Goal: Obtain resource: Download file/media

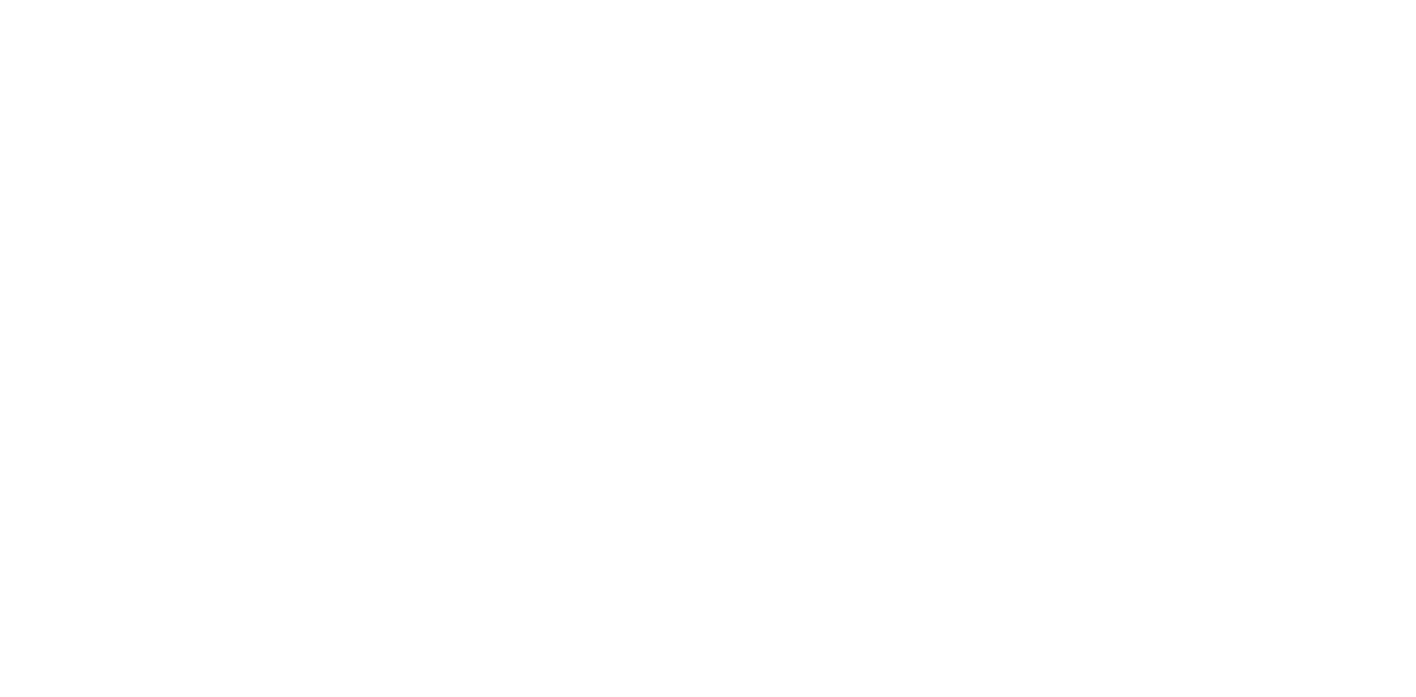
click at [794, 0] on html at bounding box center [708, 0] width 1416 height 0
click at [450, 0] on html at bounding box center [708, 0] width 1416 height 0
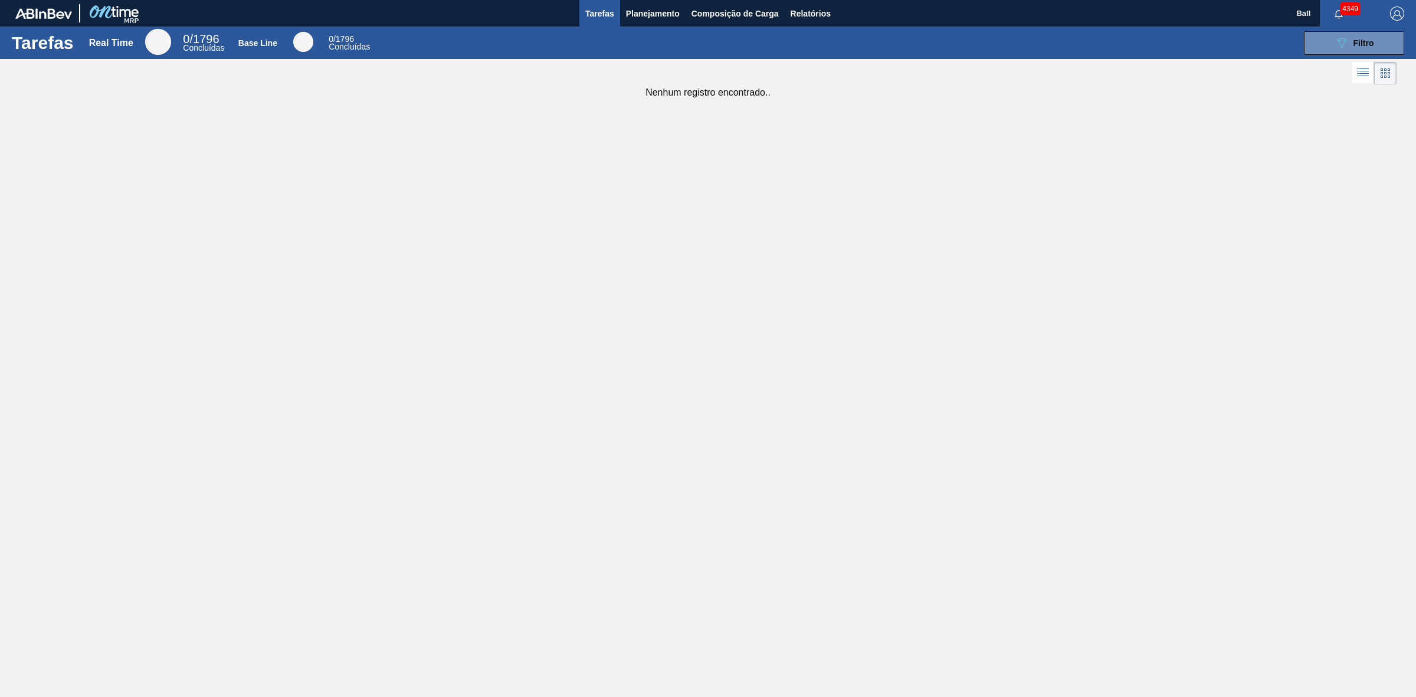
click at [627, 493] on div "Tarefas Real Time 0 / 1796 Concluídas Base Line 0 / 1796 Concluídas 089F7B8B-B2…" at bounding box center [708, 336] width 1416 height 618
click at [651, 1] on button "Planejamento" at bounding box center [653, 13] width 66 height 27
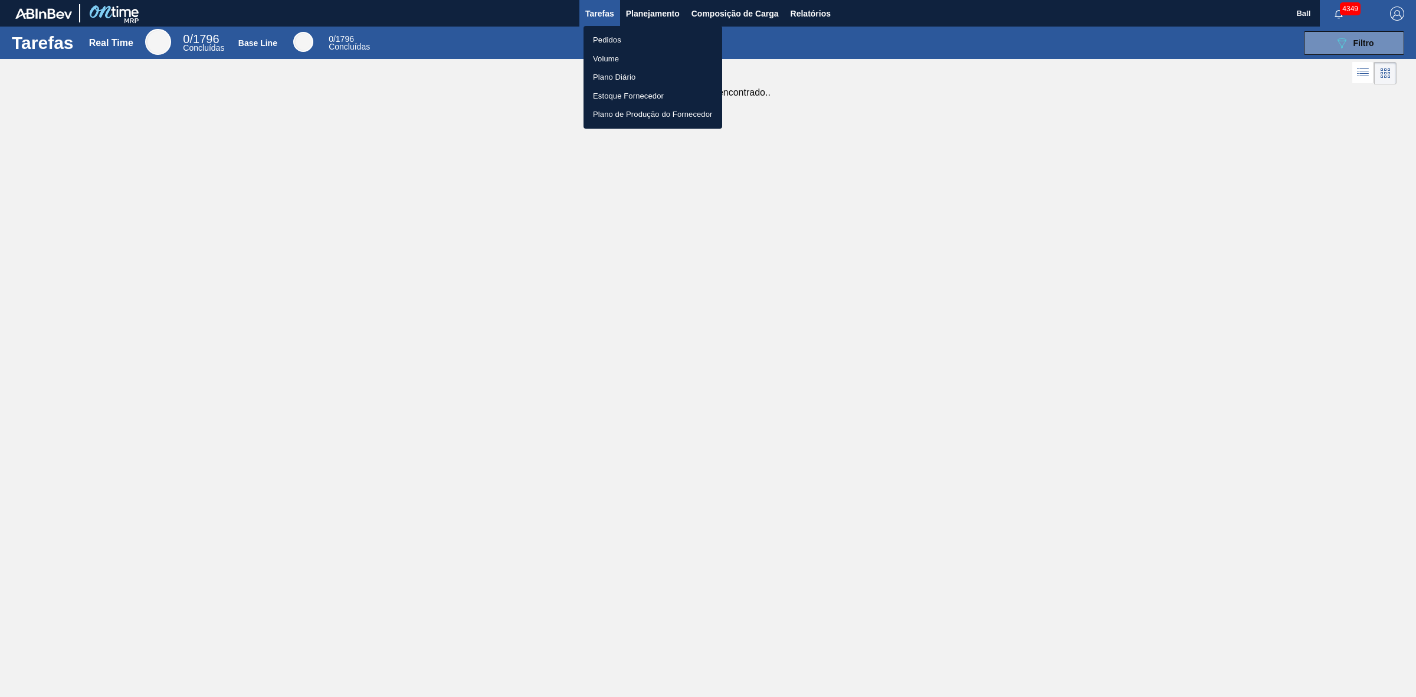
click at [611, 55] on li "Volume" at bounding box center [653, 59] width 139 height 19
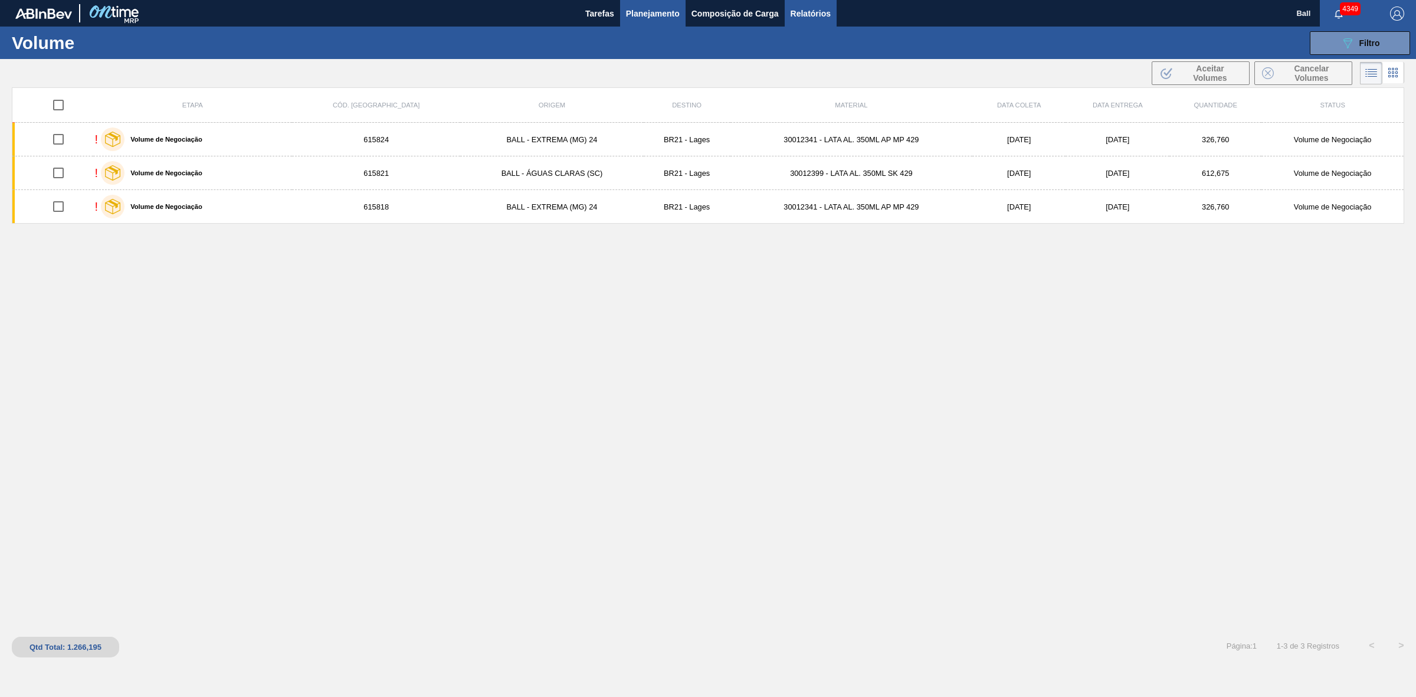
click at [815, 10] on span "Relatórios" at bounding box center [811, 13] width 40 height 14
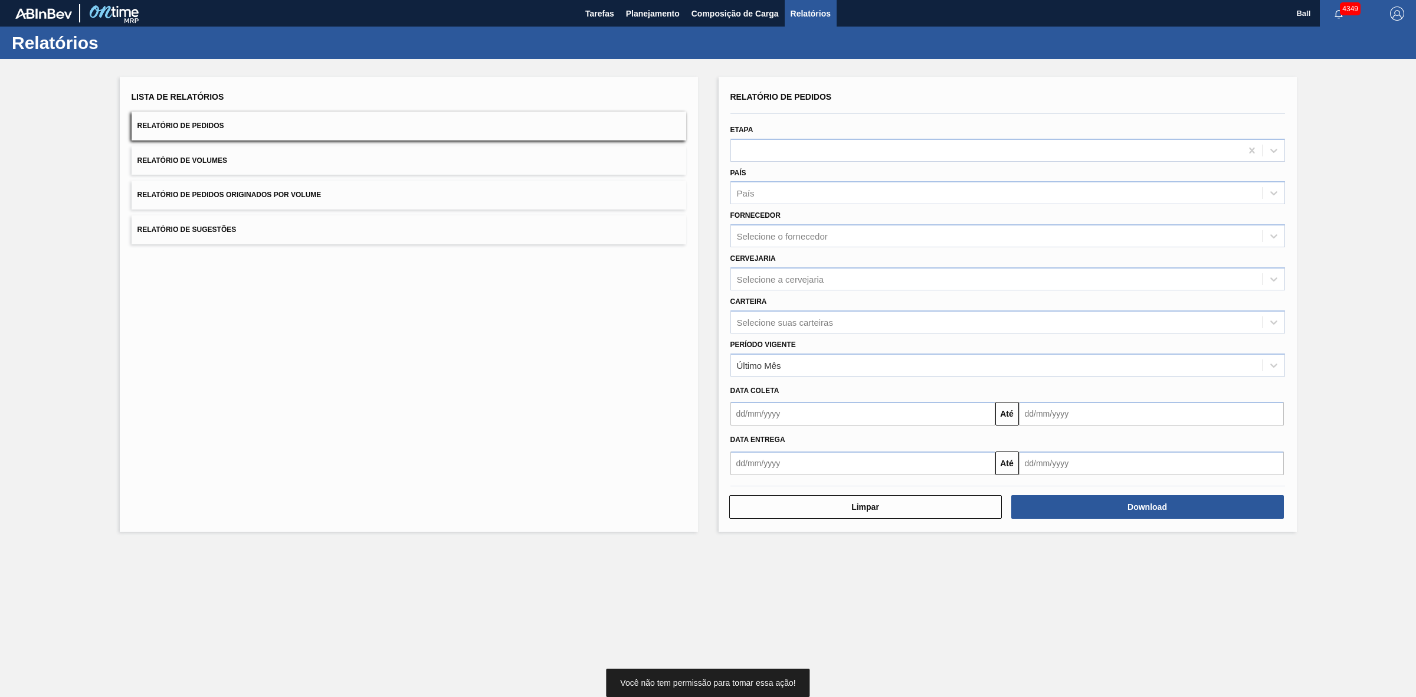
click at [287, 166] on button "Relatório de Volumes" at bounding box center [409, 160] width 555 height 29
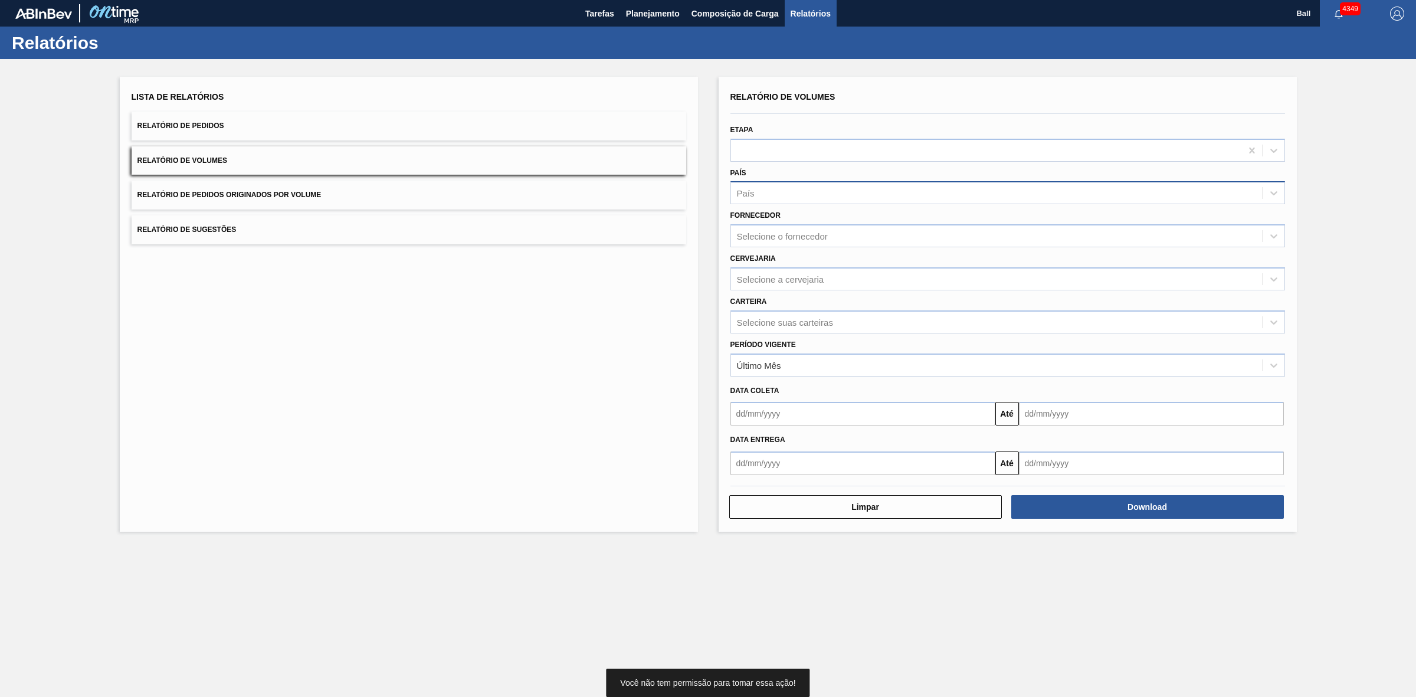
click at [807, 201] on div "País" at bounding box center [1008, 192] width 555 height 23
click at [807, 237] on div "Selecione o fornecedor" at bounding box center [782, 236] width 91 height 10
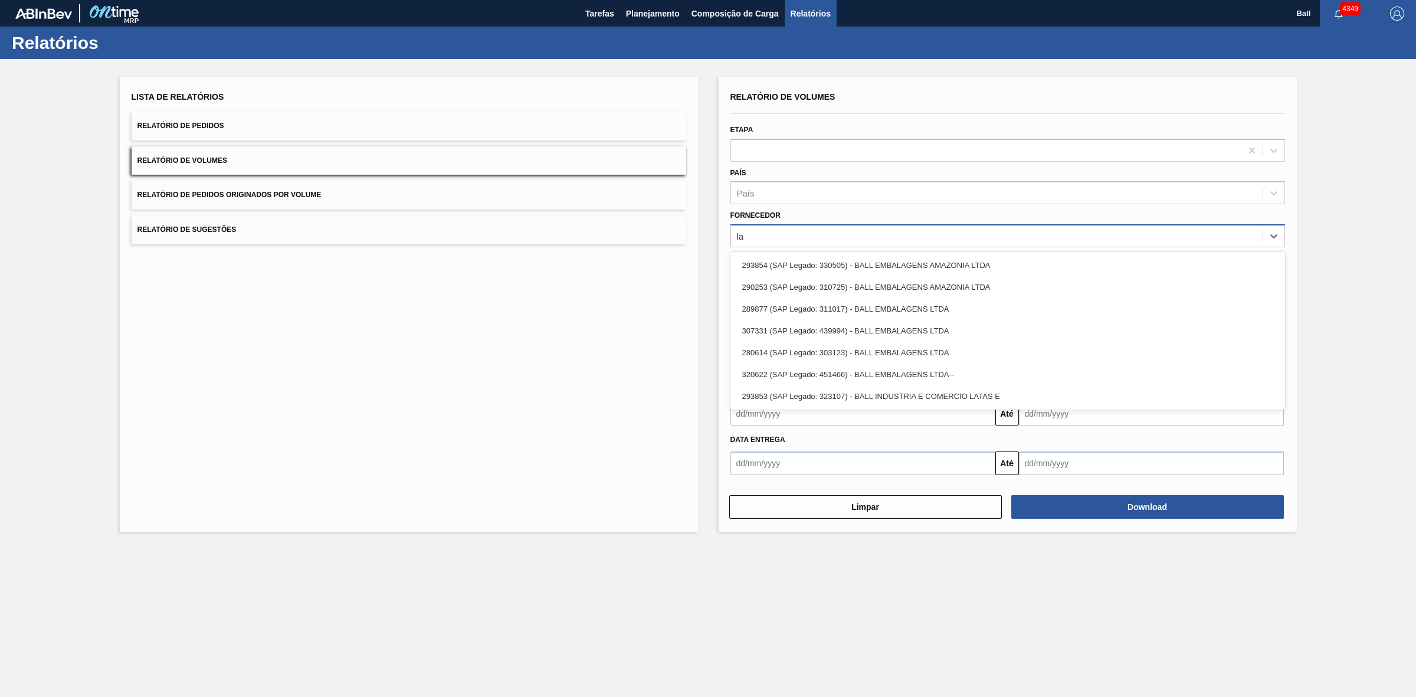
type input "l"
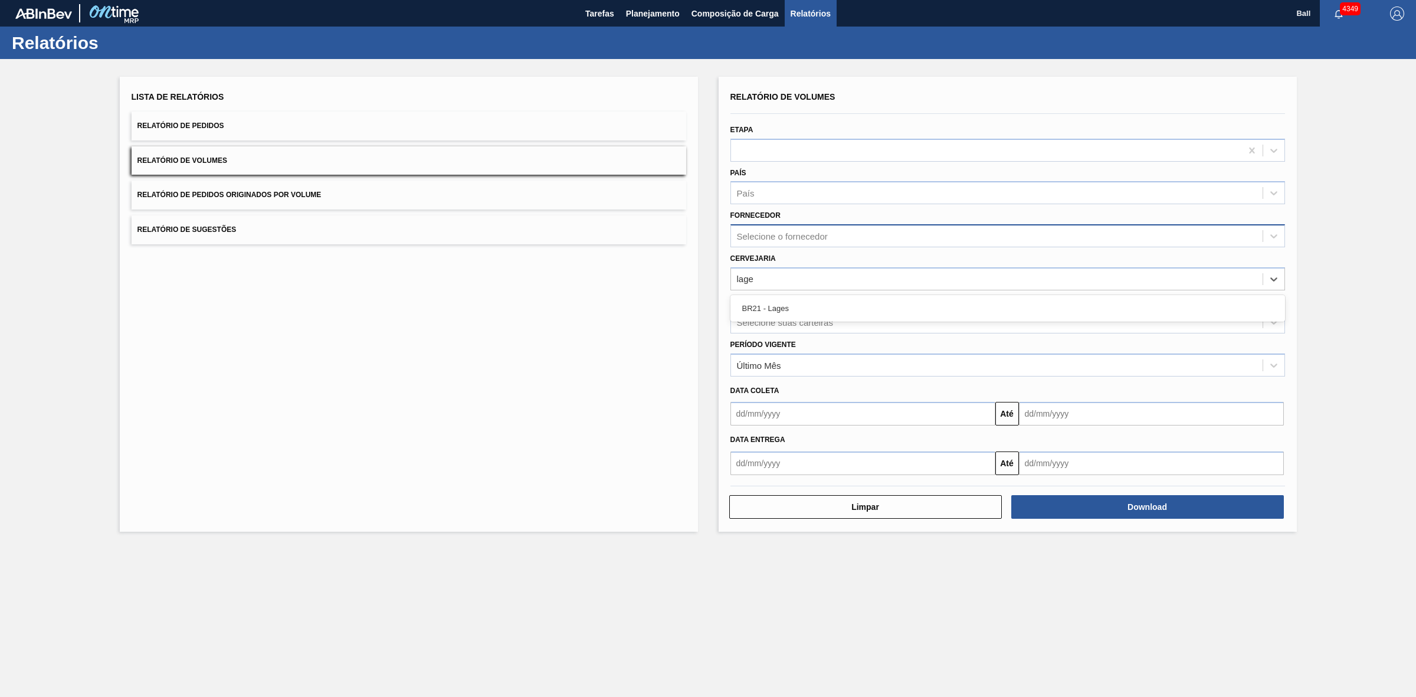
type input "lages"
click at [1140, 518] on button "Download" at bounding box center [1147, 510] width 273 height 24
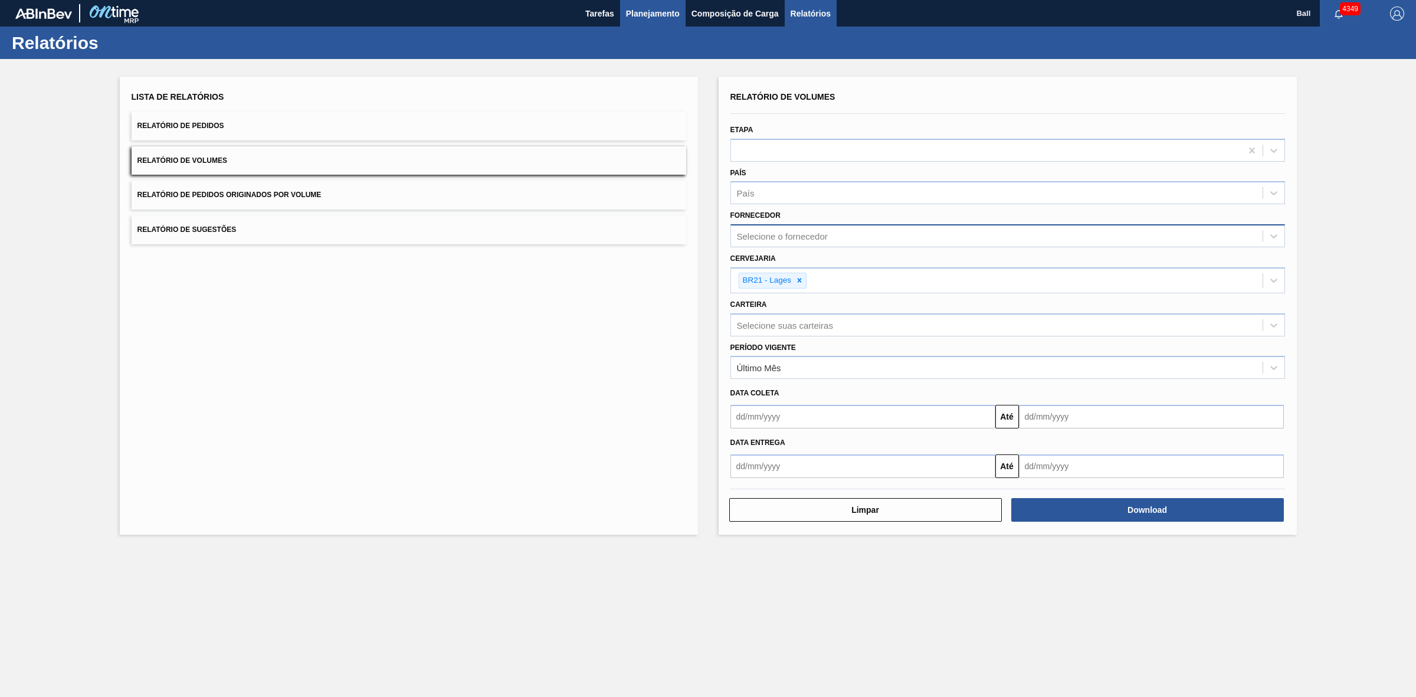
click at [664, 6] on span "Planejamento" at bounding box center [653, 13] width 54 height 14
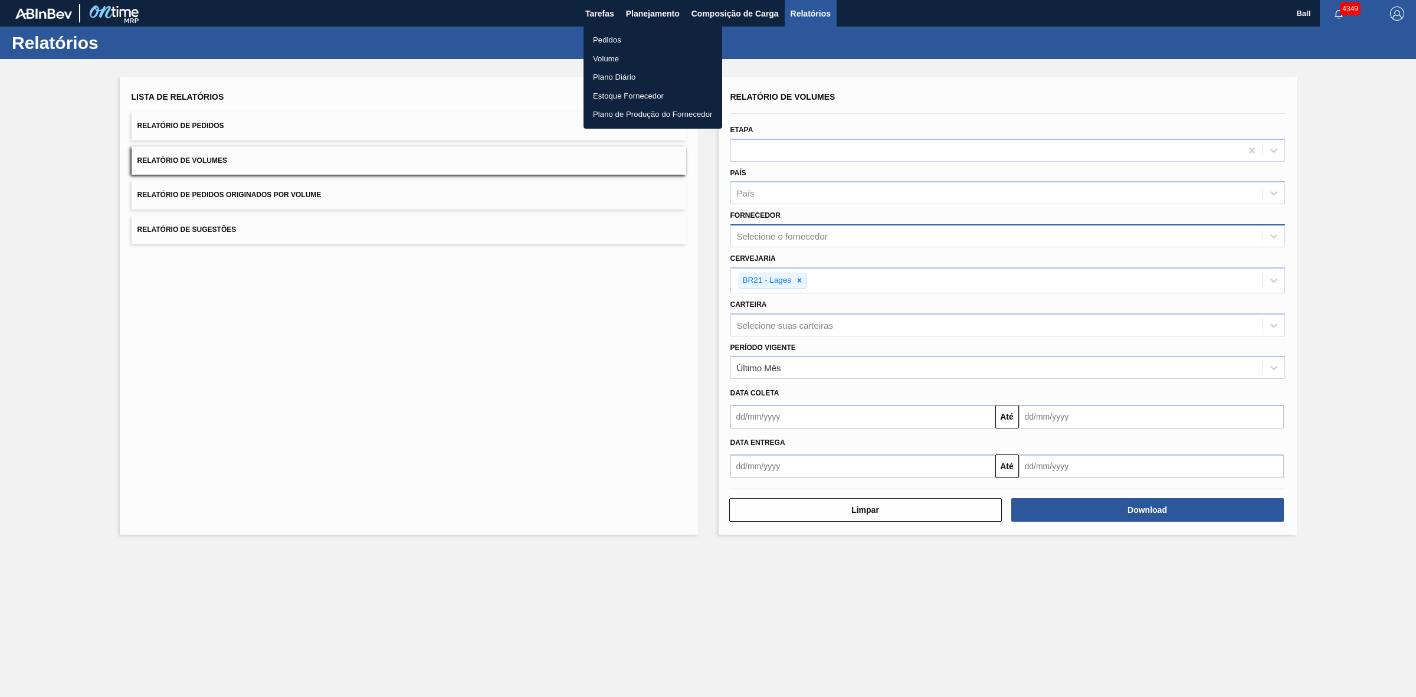
click at [604, 6] on div at bounding box center [708, 348] width 1416 height 697
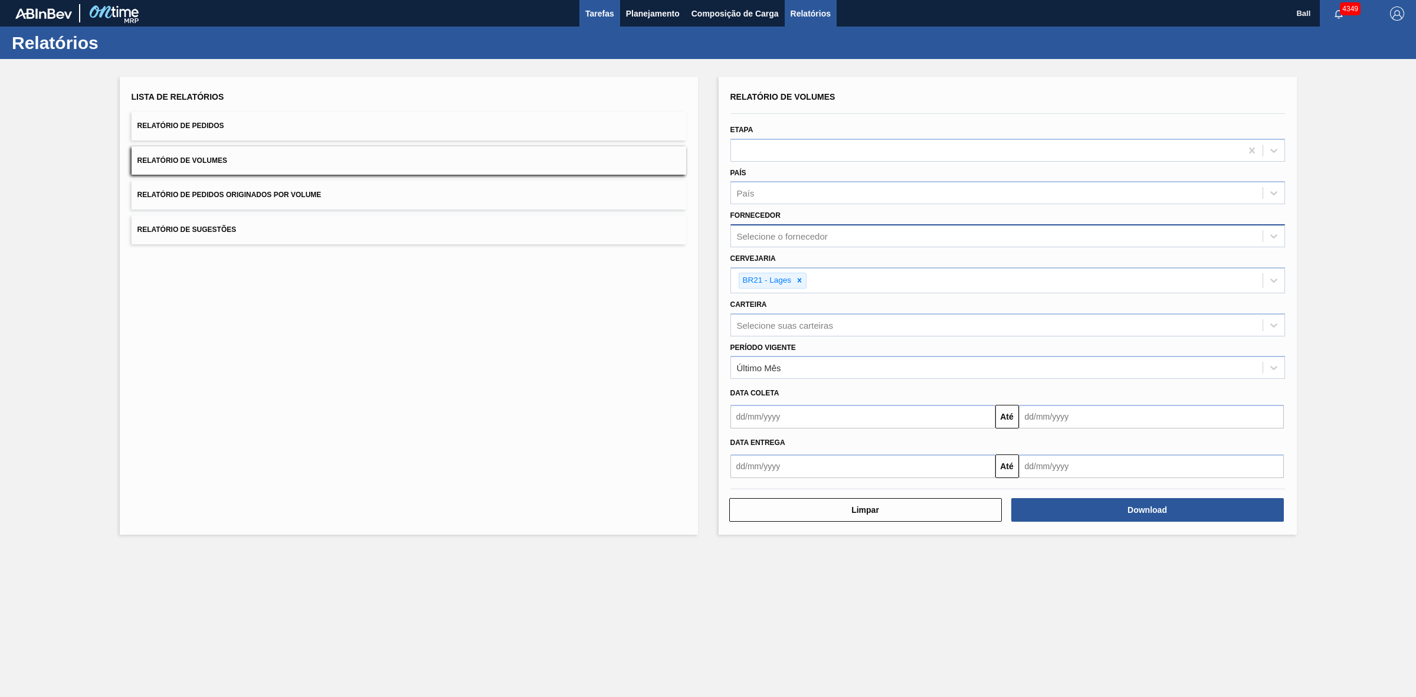
click at [595, 10] on span "Tarefas" at bounding box center [599, 13] width 29 height 14
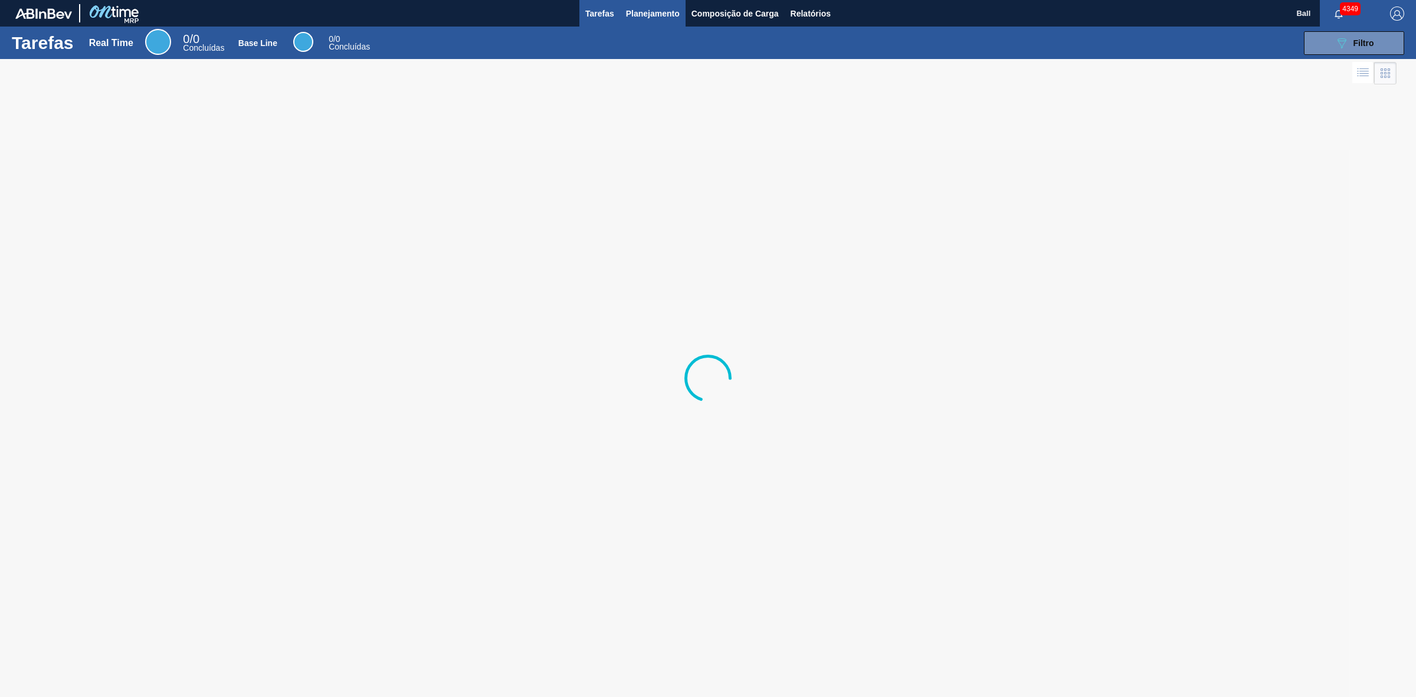
click at [643, 1] on button "Planejamento" at bounding box center [653, 13] width 66 height 27
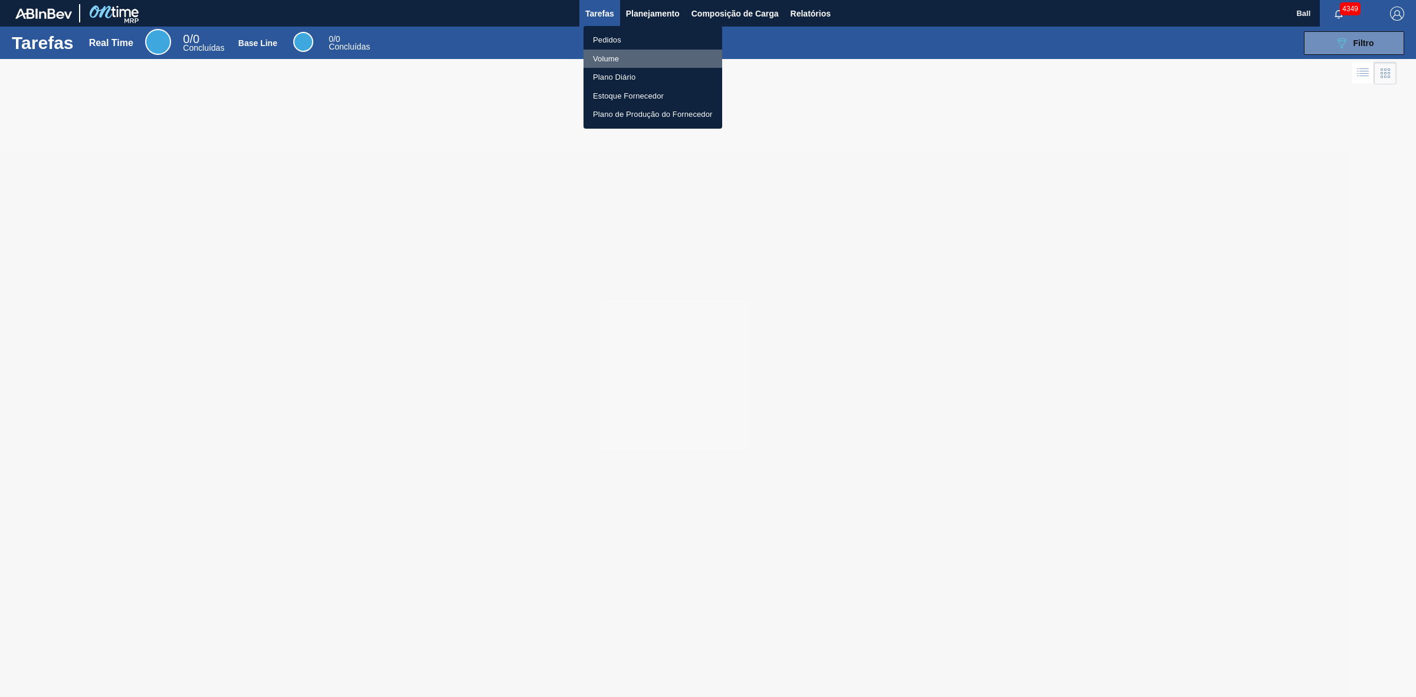
click at [618, 55] on li "Volume" at bounding box center [653, 59] width 139 height 19
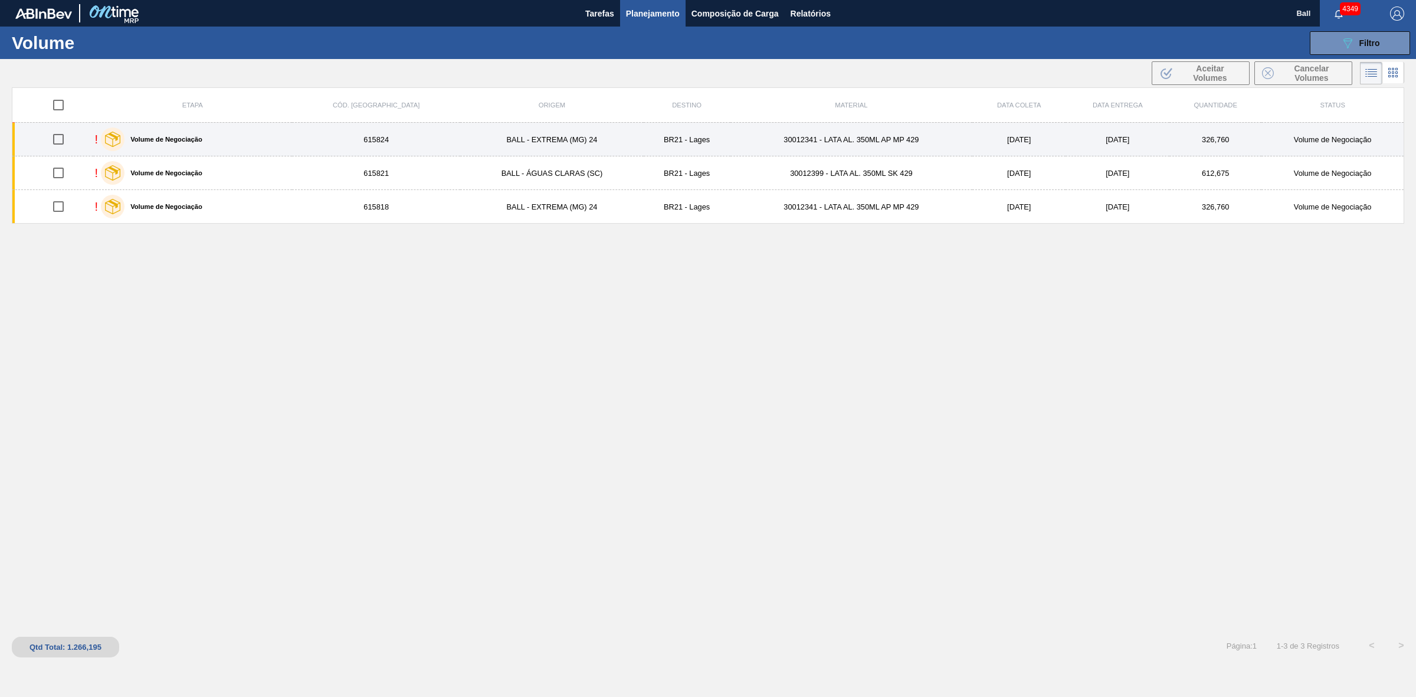
click at [731, 143] on td "30012341 - LATA AL. 350ML AP MP 429" at bounding box center [852, 140] width 242 height 34
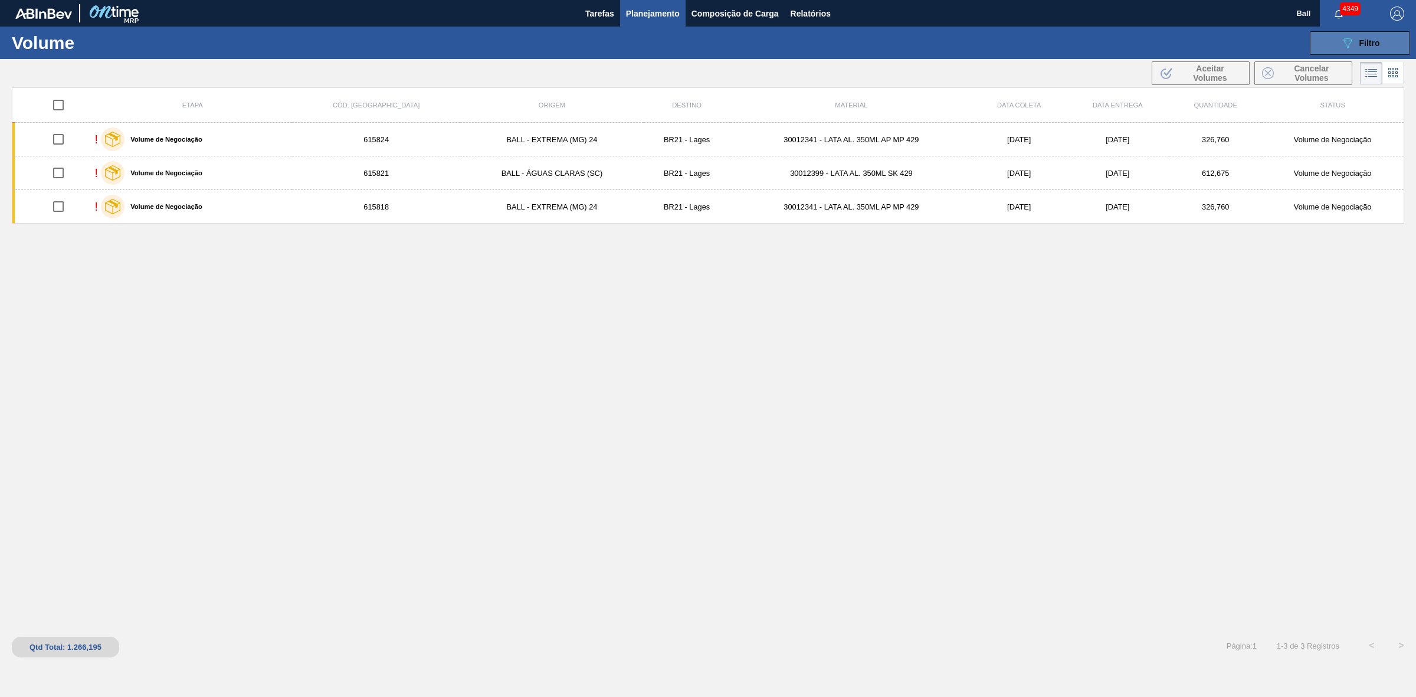
click at [1372, 48] on div "089F7B8B-B2A5-4AFE-B5C0-19BA573D28AC Filtro" at bounding box center [1361, 43] width 40 height 14
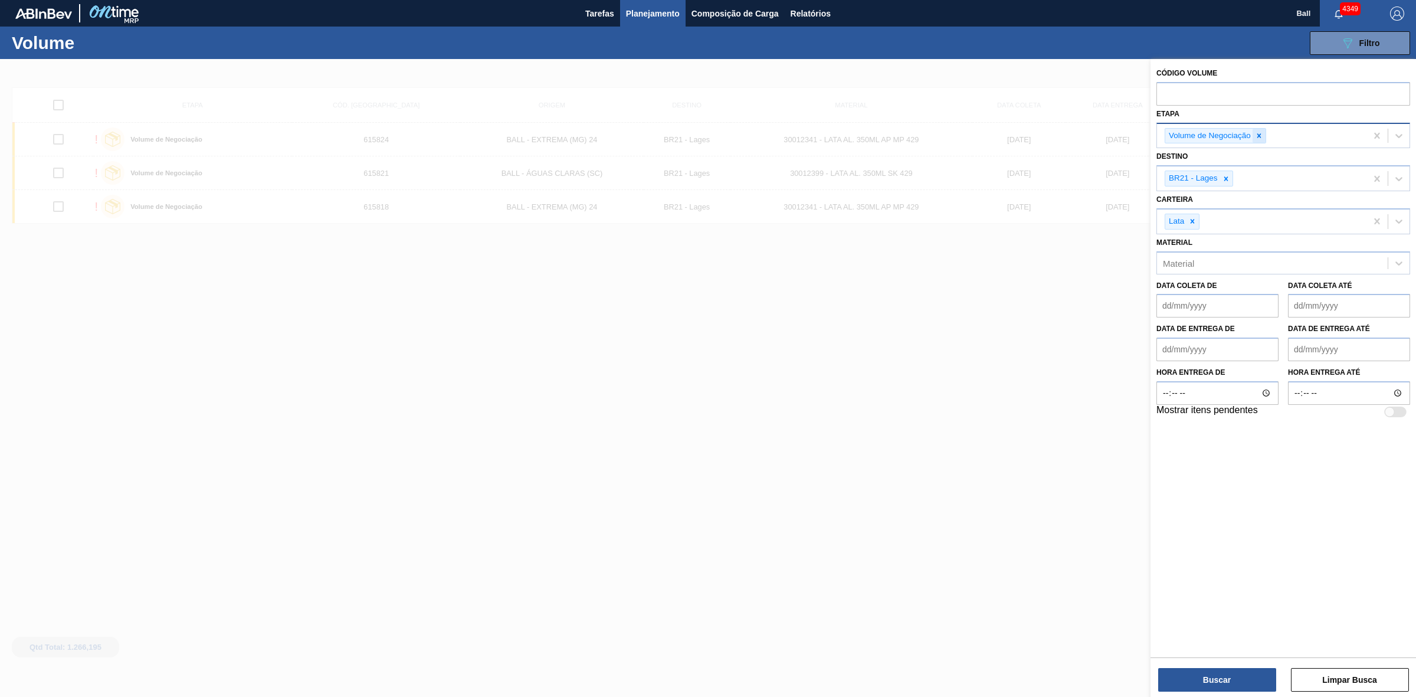
click at [1258, 136] on icon at bounding box center [1259, 136] width 8 height 8
click at [1223, 96] on input "text" at bounding box center [1284, 93] width 254 height 22
paste input "V608672"
type input "V608672"
click at [1241, 683] on button "Buscar" at bounding box center [1217, 680] width 118 height 24
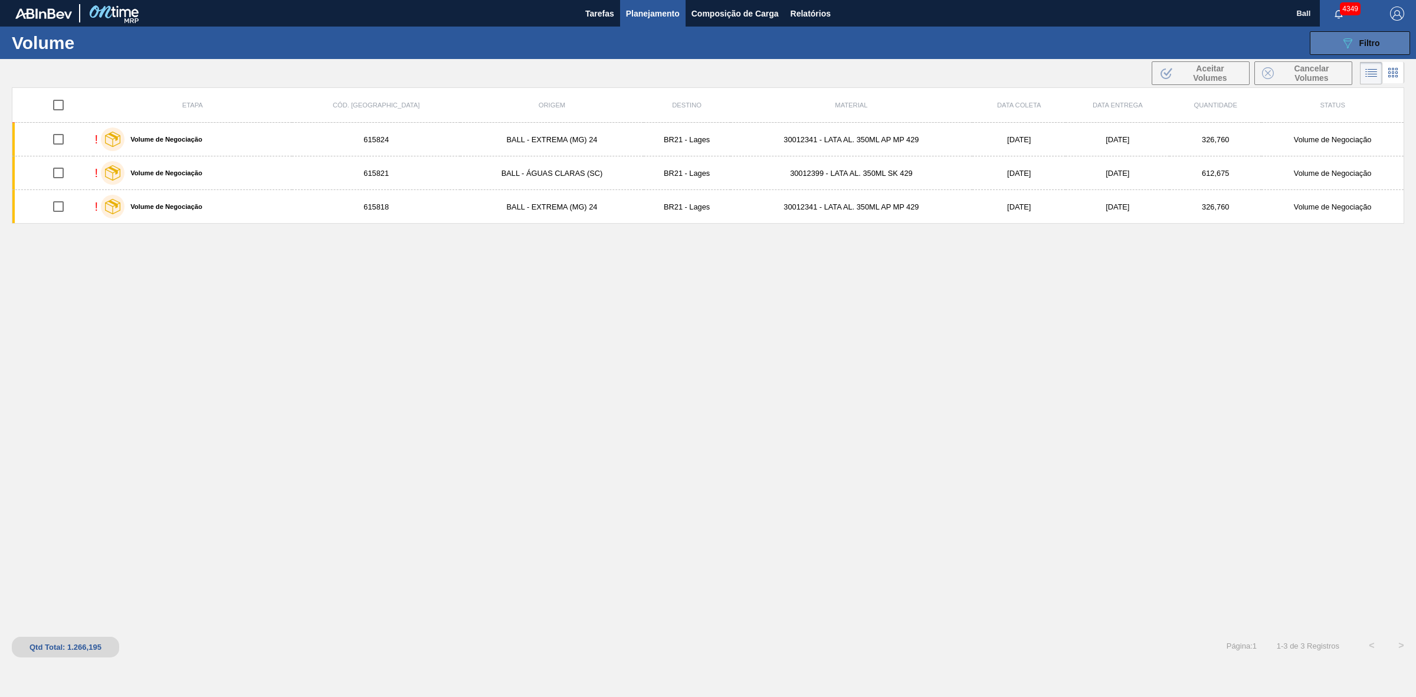
click at [1353, 40] on icon "089F7B8B-B2A5-4AFE-B5C0-19BA573D28AC" at bounding box center [1348, 43] width 14 height 14
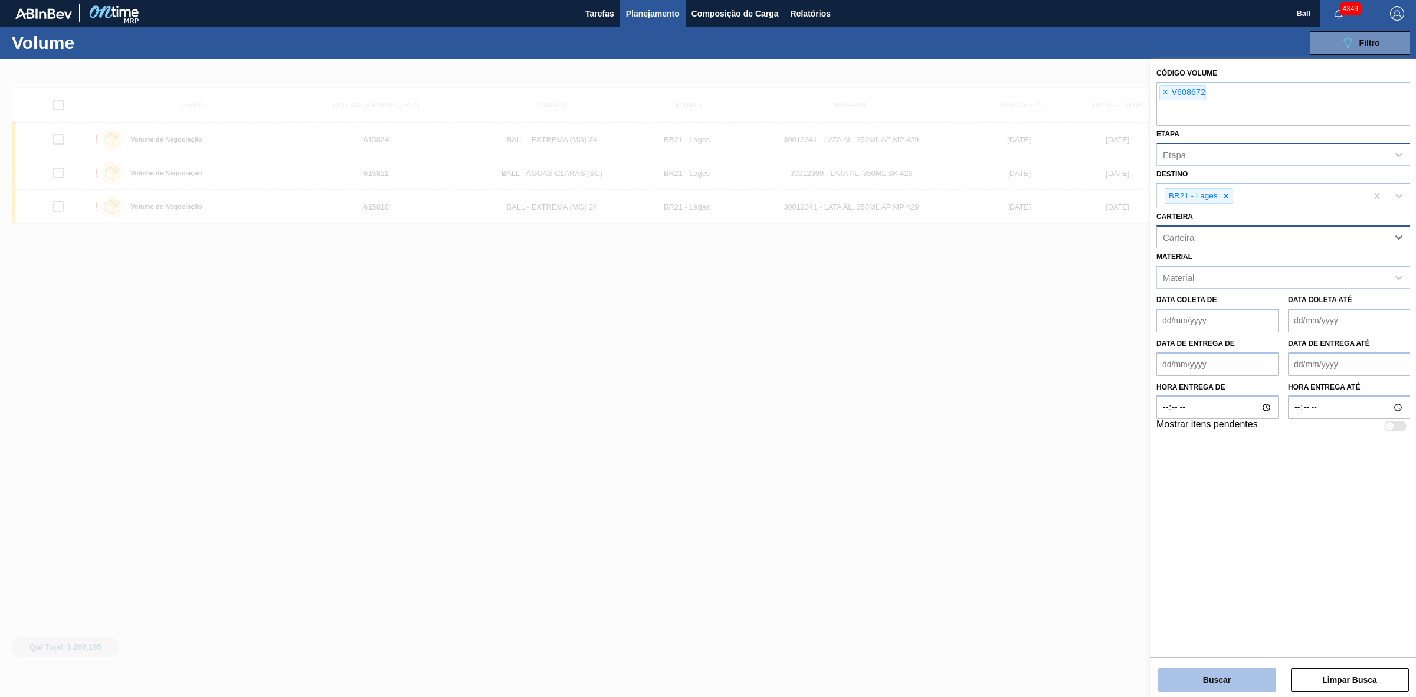
click at [1210, 685] on button "Buscar" at bounding box center [1217, 680] width 118 height 24
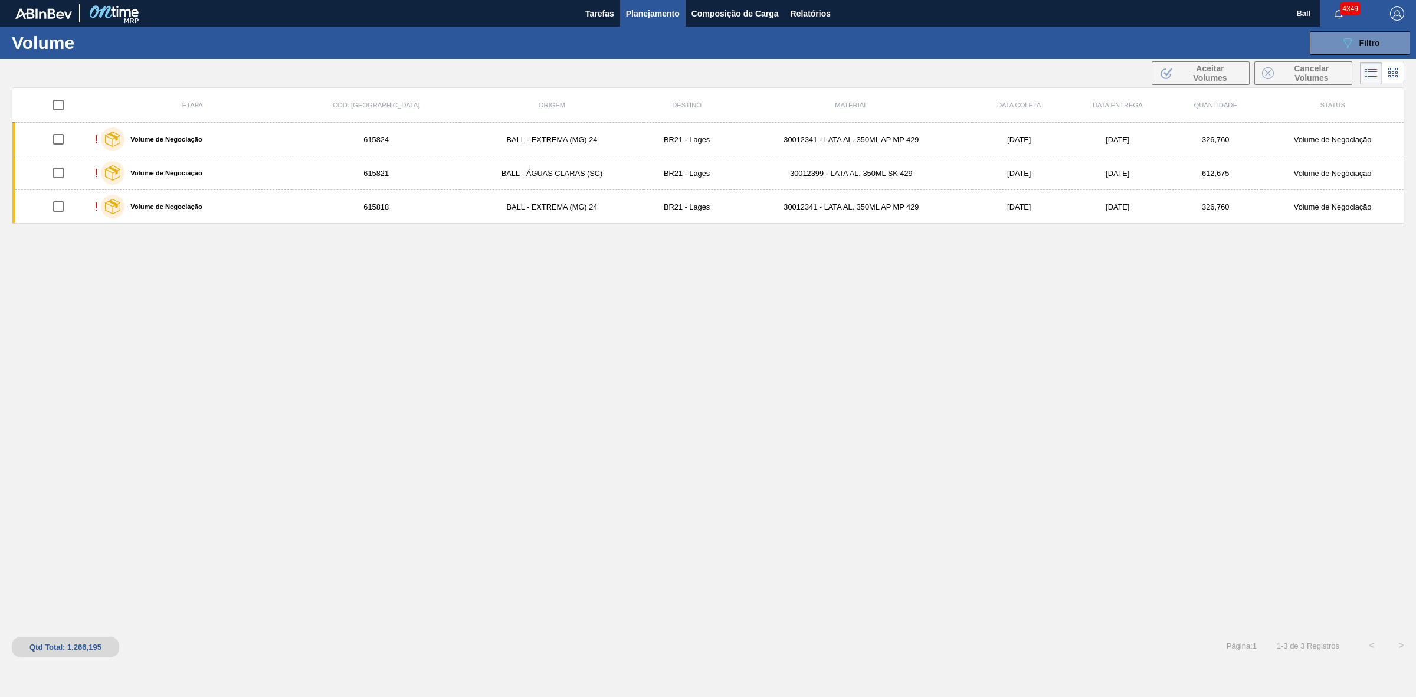
click at [577, 319] on div "Etapa Cód. Pedido Origem Destino Material Data coleta Data entrega Quantidade S…" at bounding box center [708, 358] width 1393 height 543
click at [1375, 51] on button "089F7B8B-B2A5-4AFE-B5C0-19BA573D28AC Filtro" at bounding box center [1360, 43] width 100 height 24
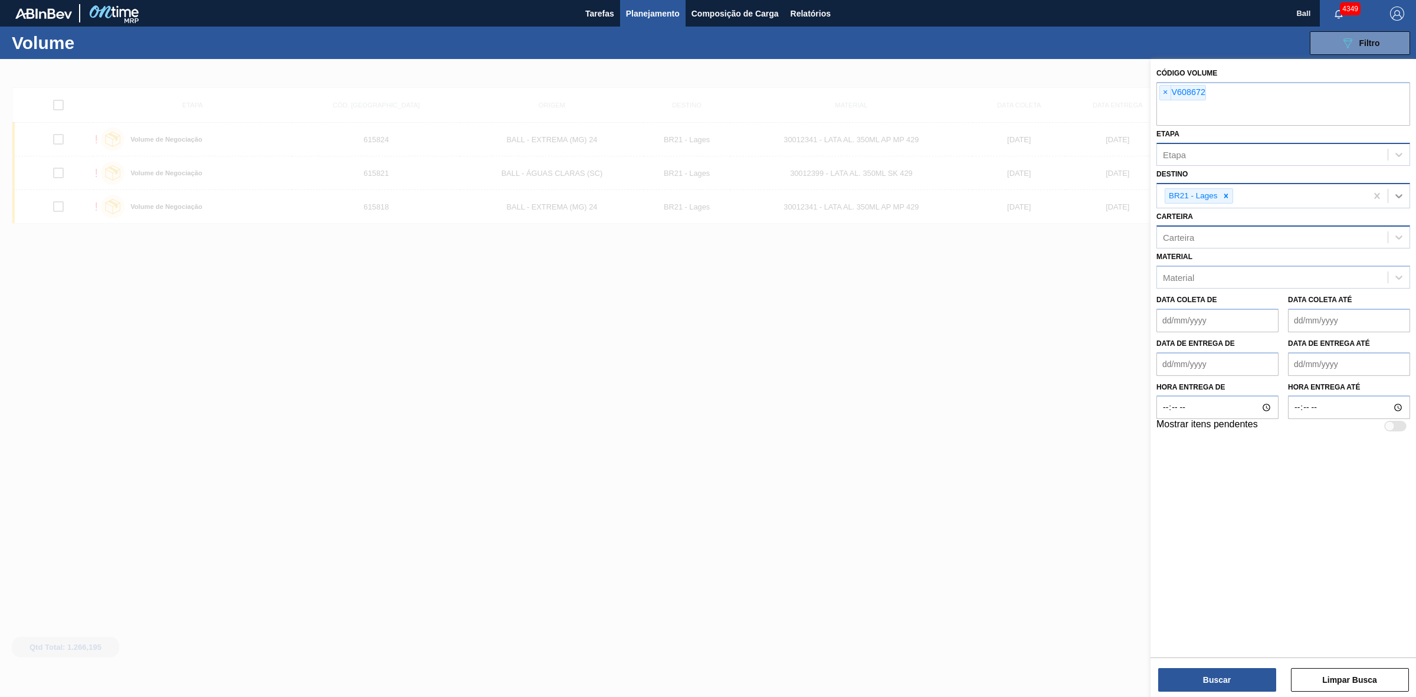
click at [1389, 198] on div at bounding box center [1399, 195] width 21 height 21
drag, startPoint x: 1384, startPoint y: 199, endPoint x: 1378, endPoint y: 198, distance: 6.6
click at [1374, 683] on button "Limpar Busca" at bounding box center [1350, 680] width 118 height 24
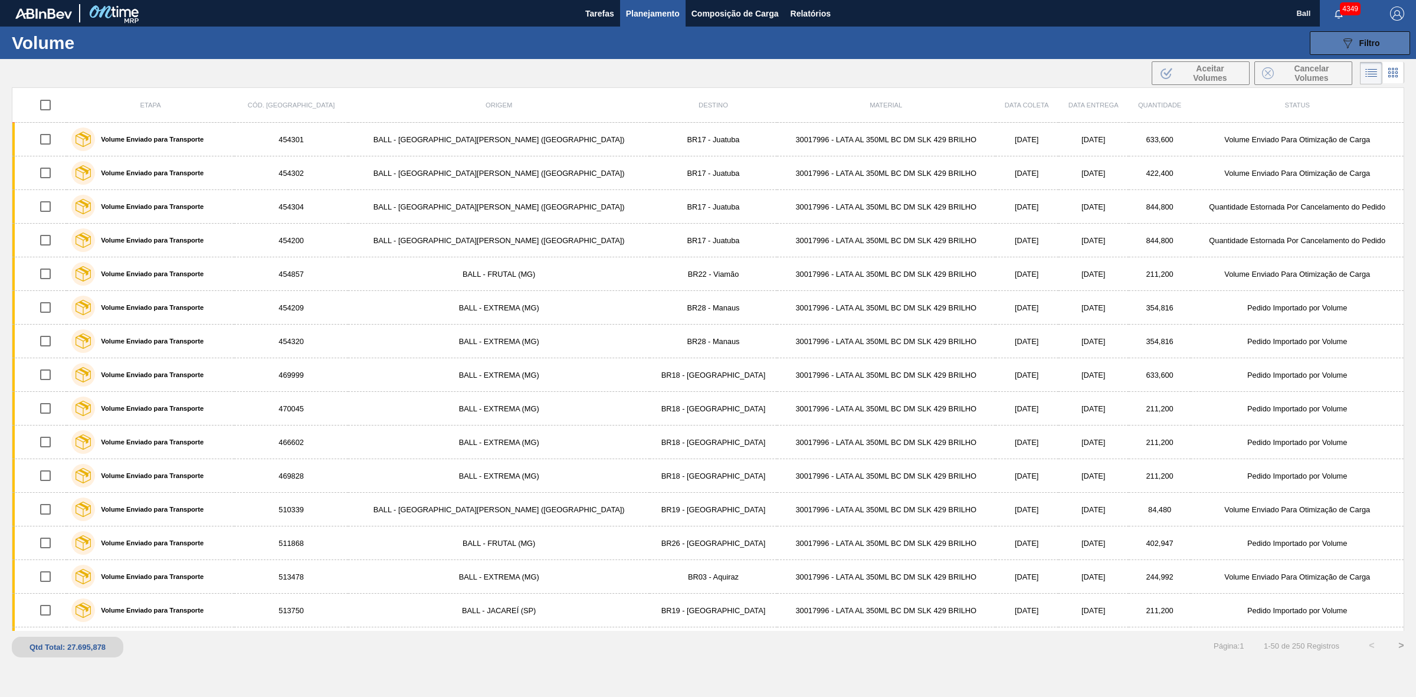
click at [1347, 38] on icon at bounding box center [1348, 43] width 9 height 10
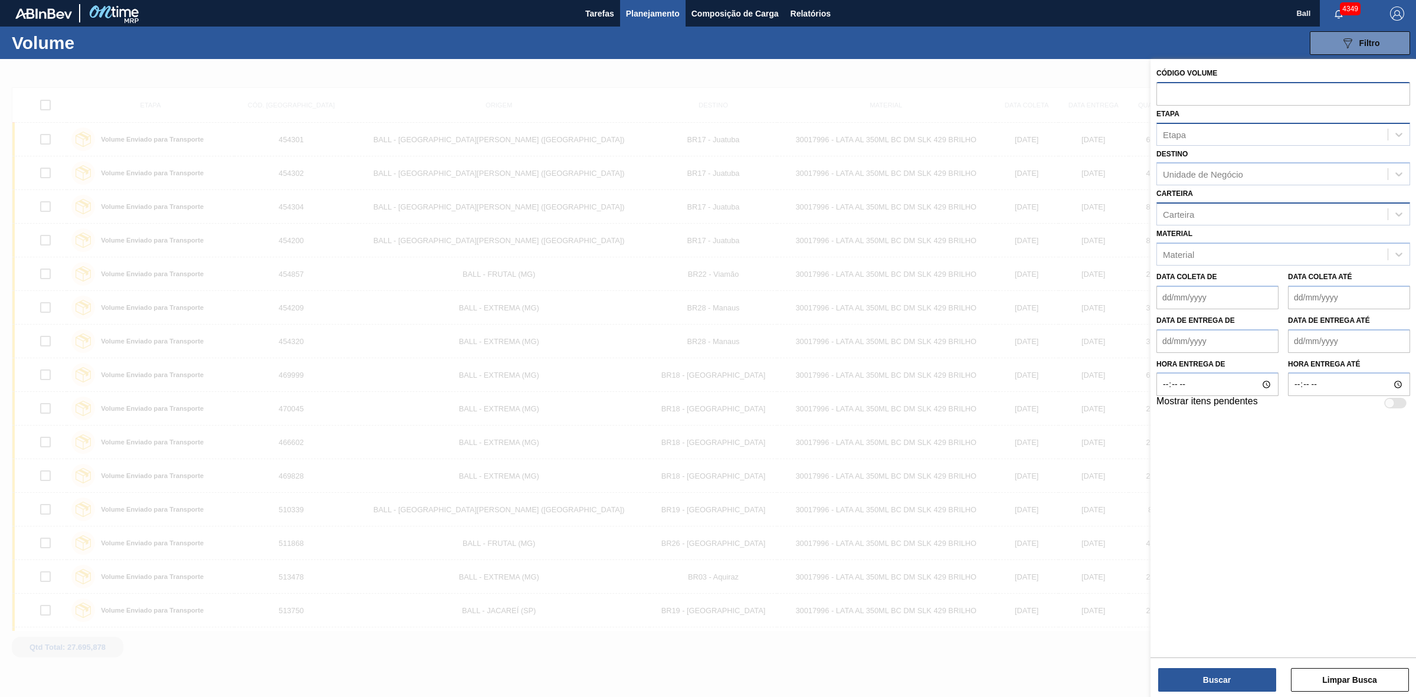
click at [1243, 97] on input "text" at bounding box center [1284, 93] width 254 height 22
paste input "V608672"
type input "V608672"
click at [1236, 679] on button "Buscar" at bounding box center [1217, 680] width 118 height 24
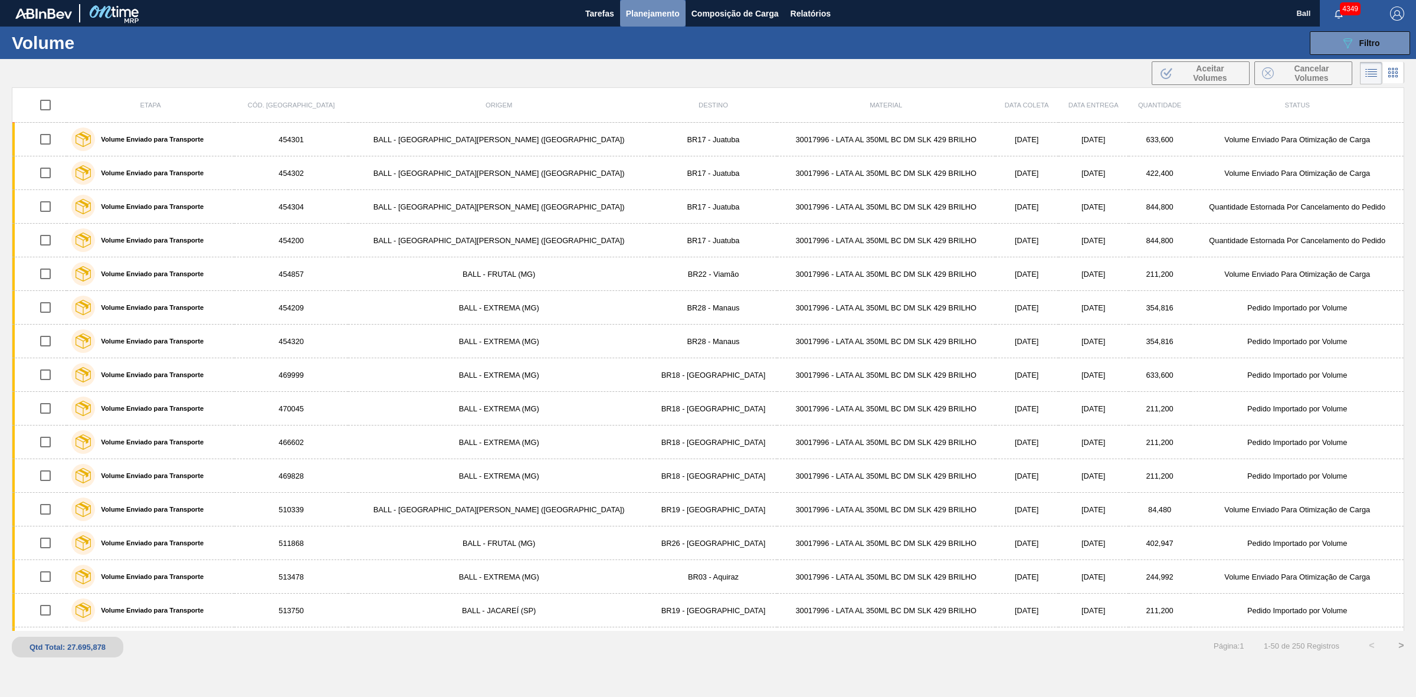
click at [650, 12] on span "Planejamento" at bounding box center [653, 13] width 54 height 14
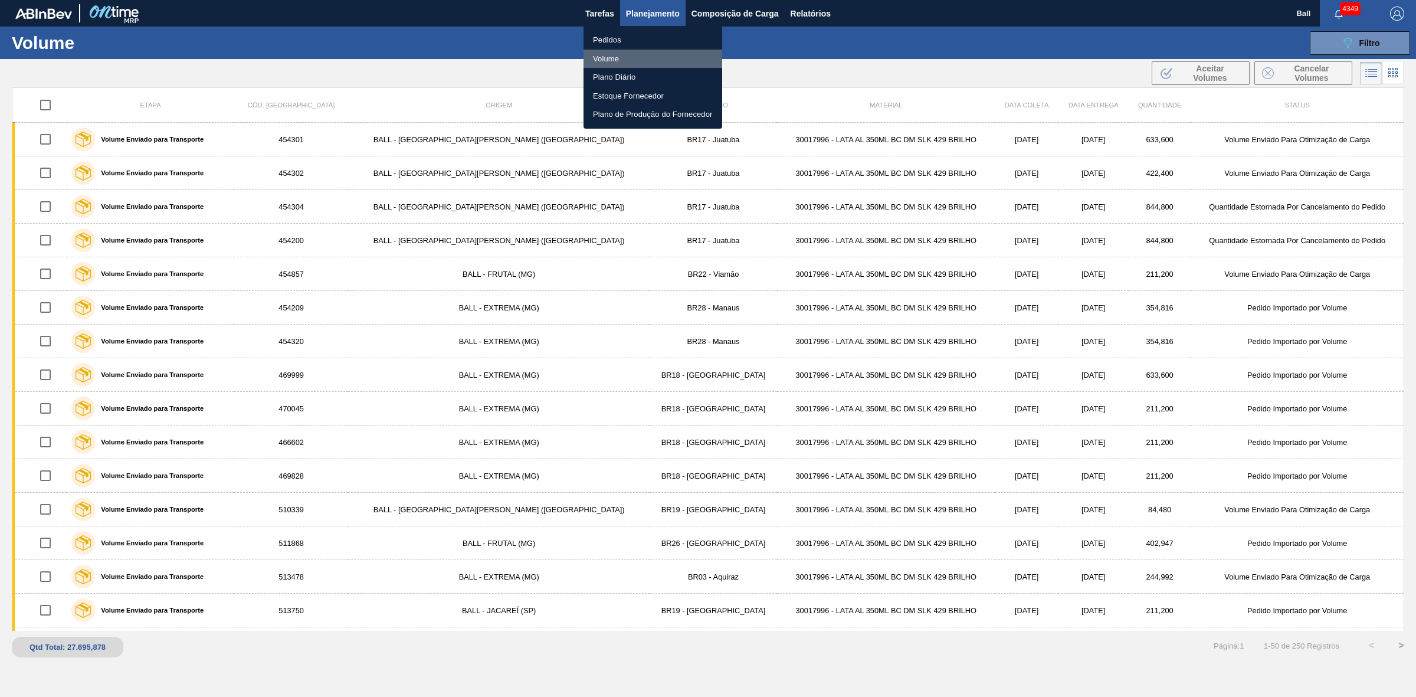
click at [606, 52] on li "Volume" at bounding box center [653, 59] width 139 height 19
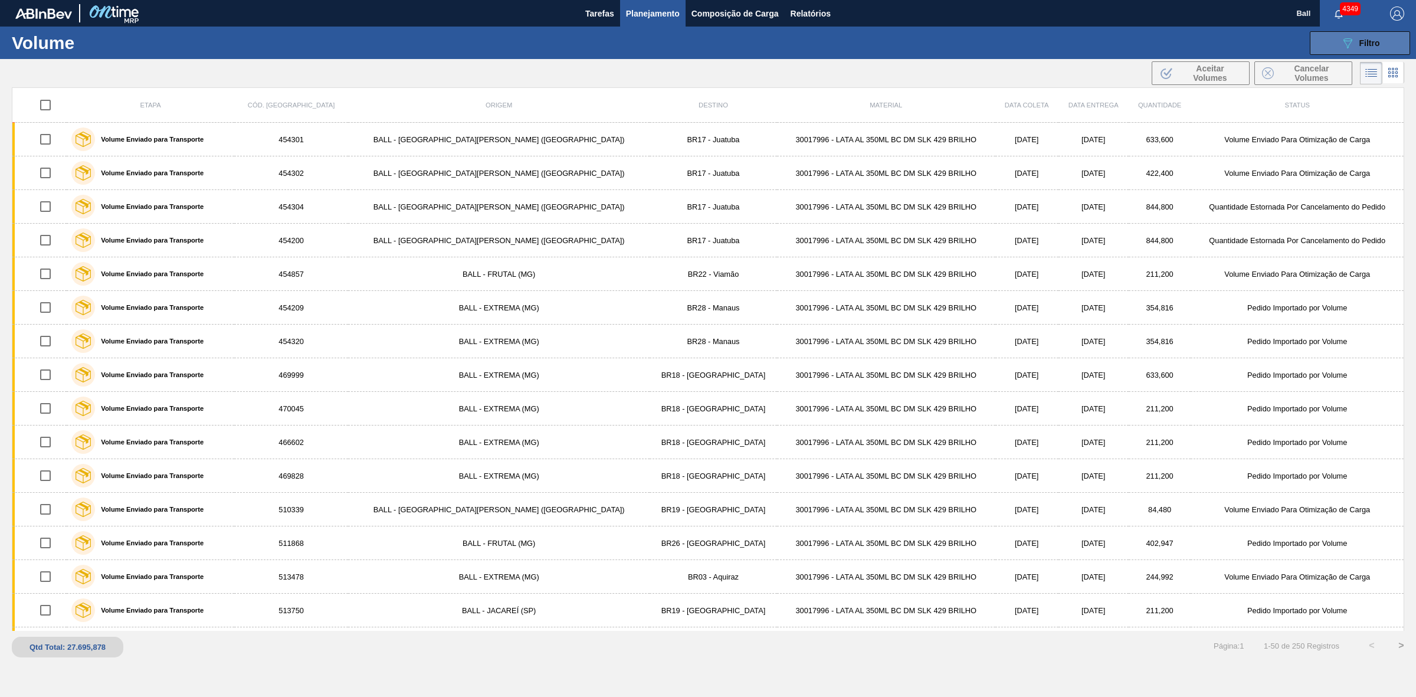
click at [1381, 47] on button "089F7B8B-B2A5-4AFE-B5C0-19BA573D28AC Filtro" at bounding box center [1360, 43] width 100 height 24
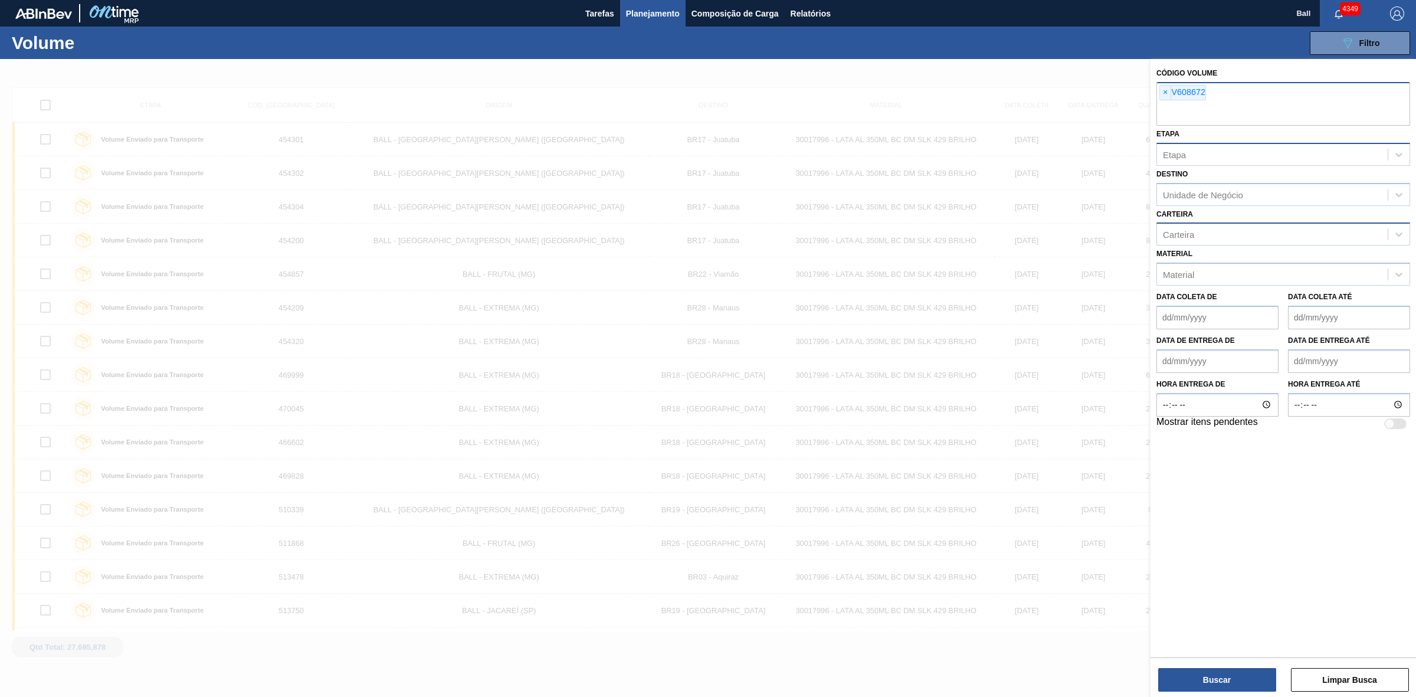
click at [1234, 87] on div "× V608672" at bounding box center [1284, 104] width 254 height 44
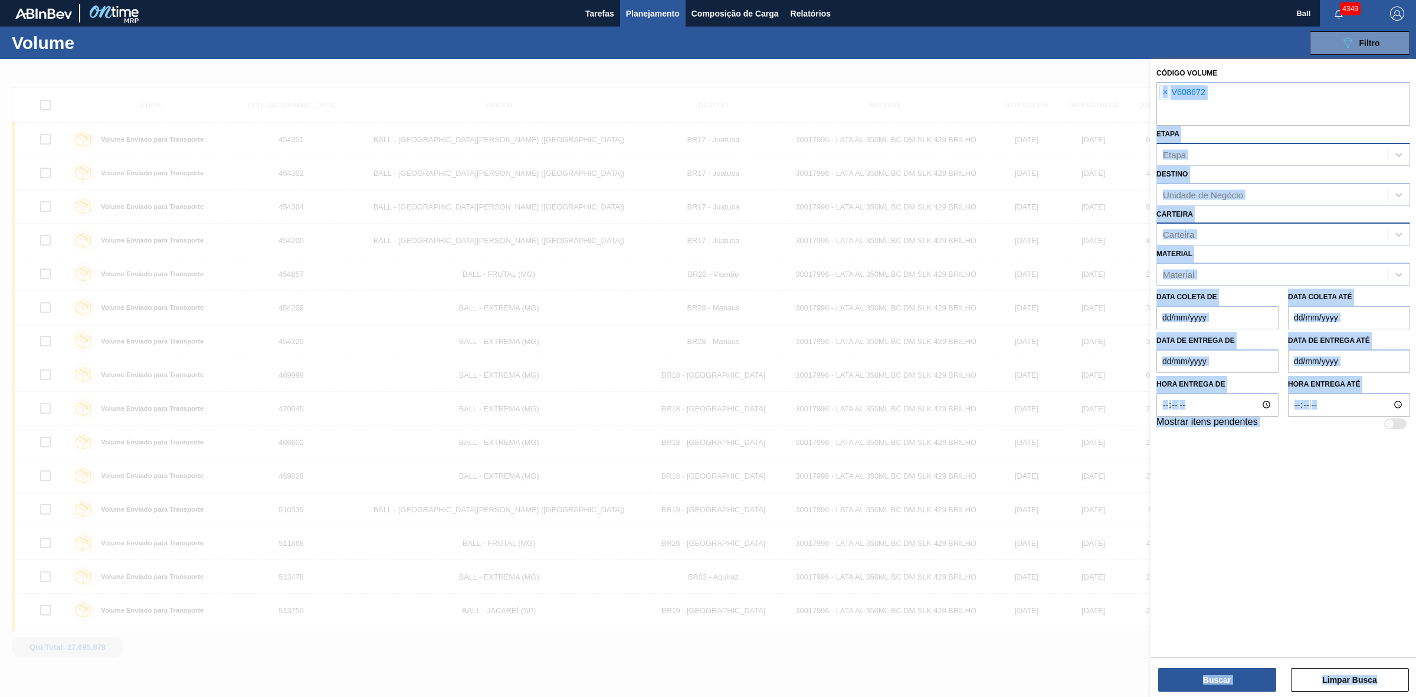
drag, startPoint x: 1246, startPoint y: 99, endPoint x: 1087, endPoint y: 104, distance: 159.4
click at [1151, 104] on div "Código Volume × V608672 Etapa Etapa Destino Unidade de Negócio Carteira Carteir…" at bounding box center [1284, 407] width 266 height 697
click at [1244, 106] on input "text" at bounding box center [1284, 114] width 254 height 22
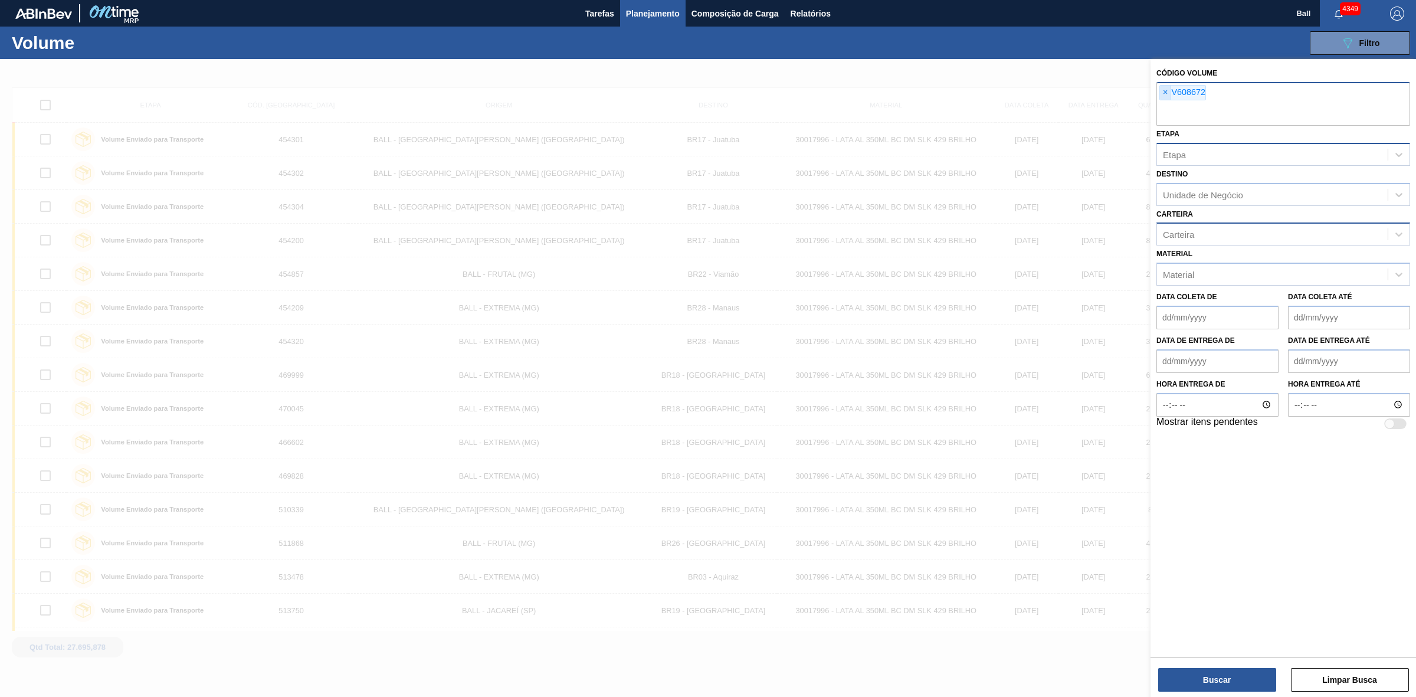
click at [1171, 93] on span "×" at bounding box center [1165, 93] width 11 height 14
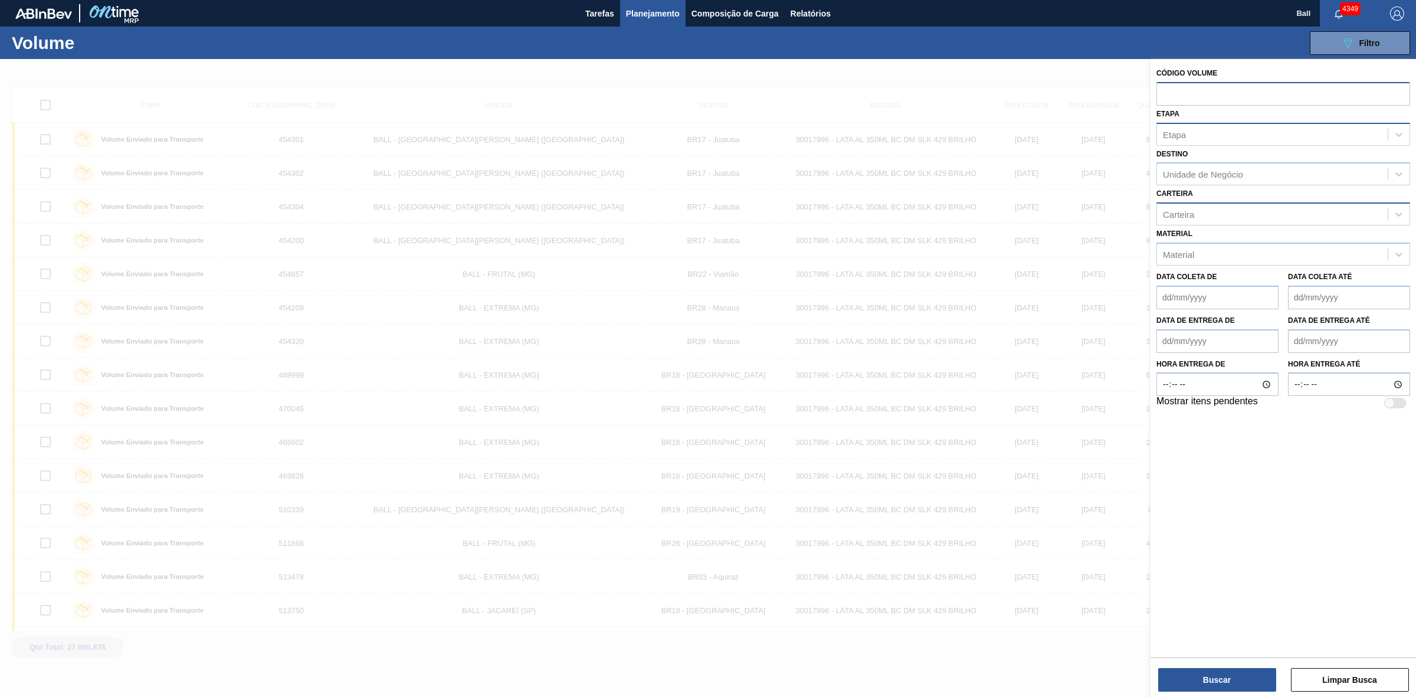
paste input "V609227"
type input "V609227"
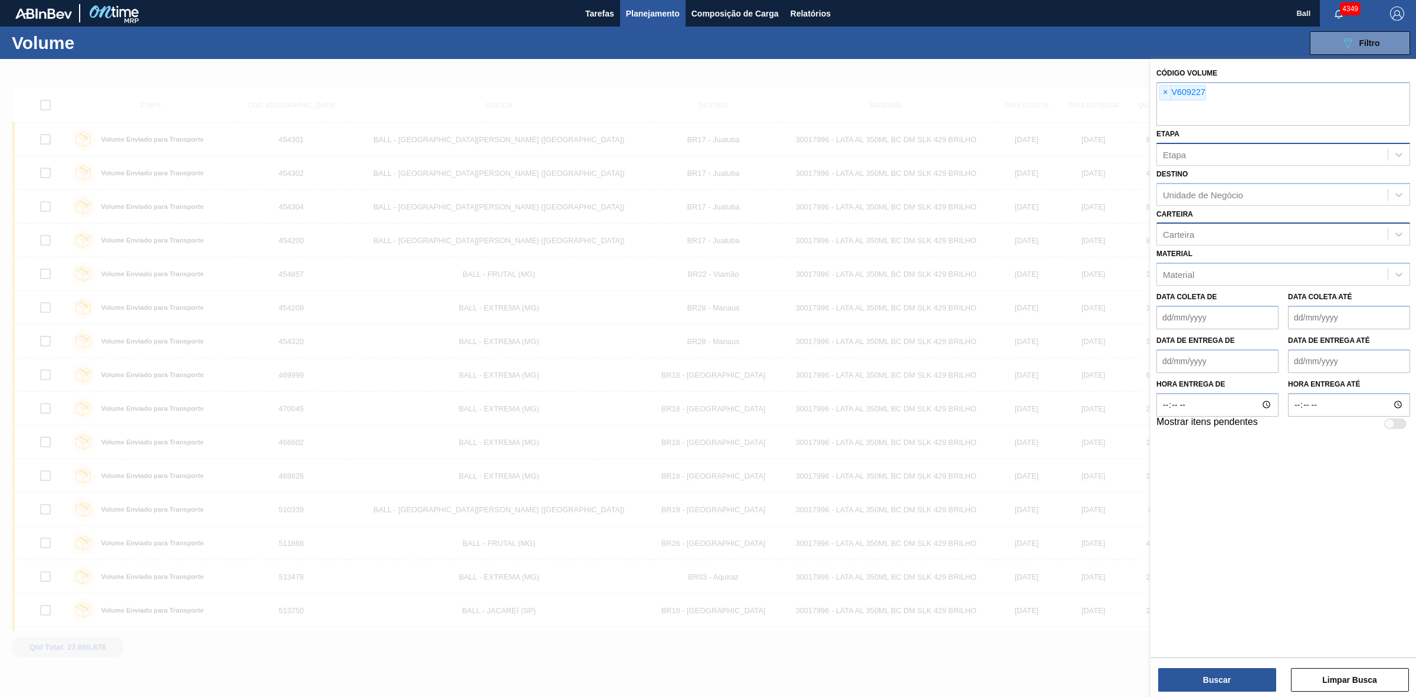
click at [1226, 694] on div "Código Volume × V609227 Etapa Etapa Destino Unidade de Negócio Carteira Carteir…" at bounding box center [1284, 379] width 266 height 640
click at [1230, 686] on button "Buscar" at bounding box center [1217, 680] width 118 height 24
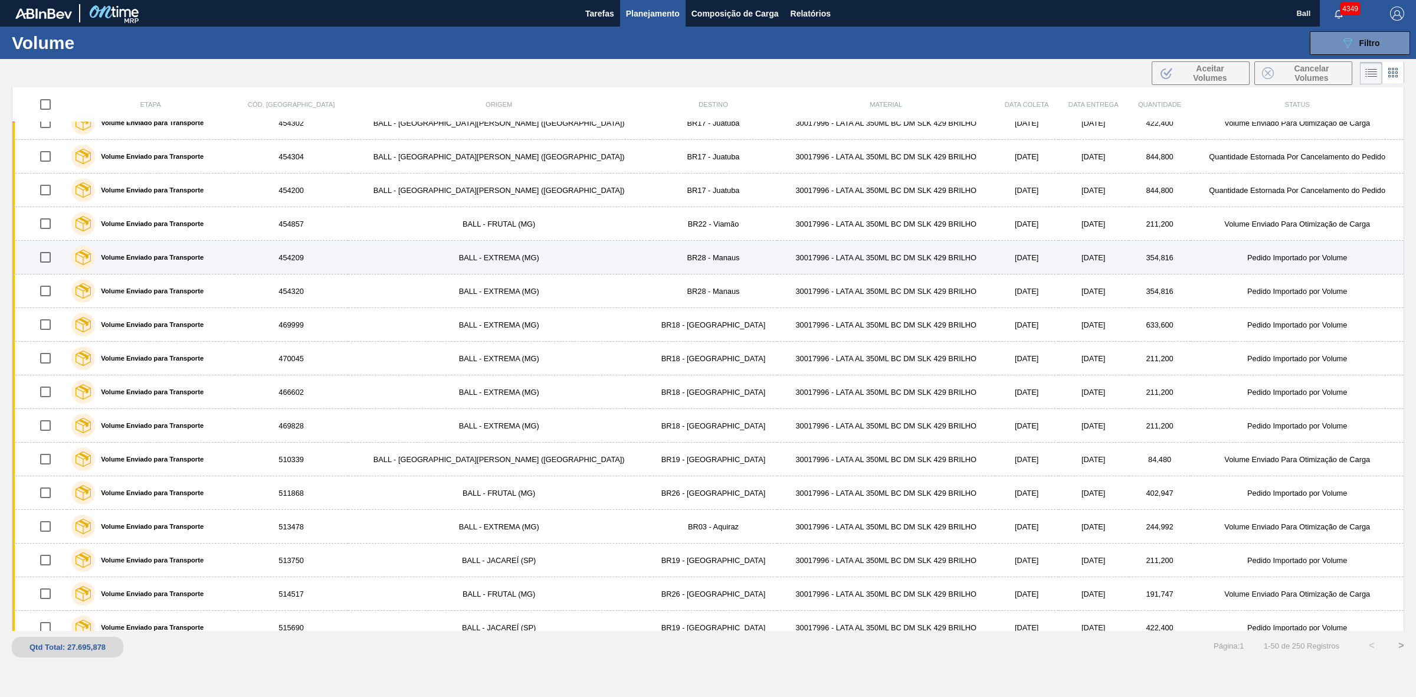
scroll to position [74, 0]
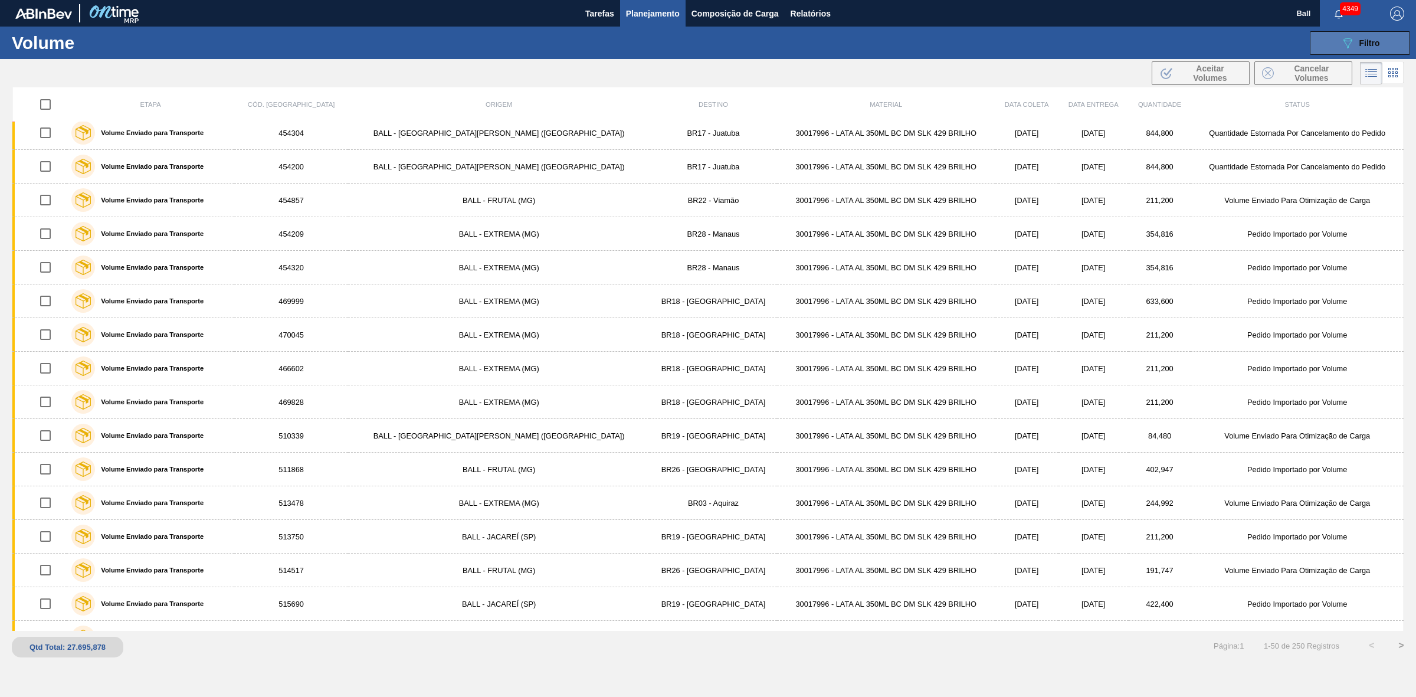
click at [1390, 51] on button "089F7B8B-B2A5-4AFE-B5C0-19BA573D28AC Filtro" at bounding box center [1360, 43] width 100 height 24
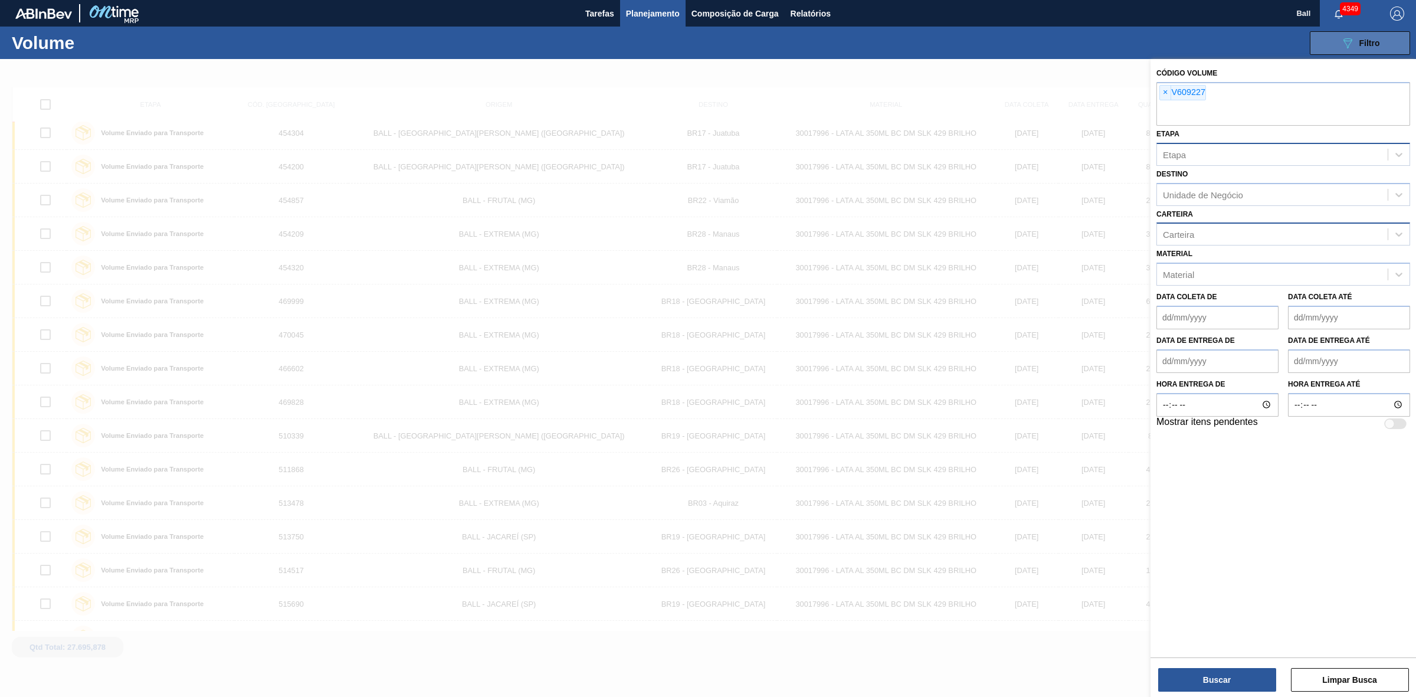
click at [1390, 51] on button "089F7B8B-B2A5-4AFE-B5C0-19BA573D28AC Filtro" at bounding box center [1360, 43] width 100 height 24
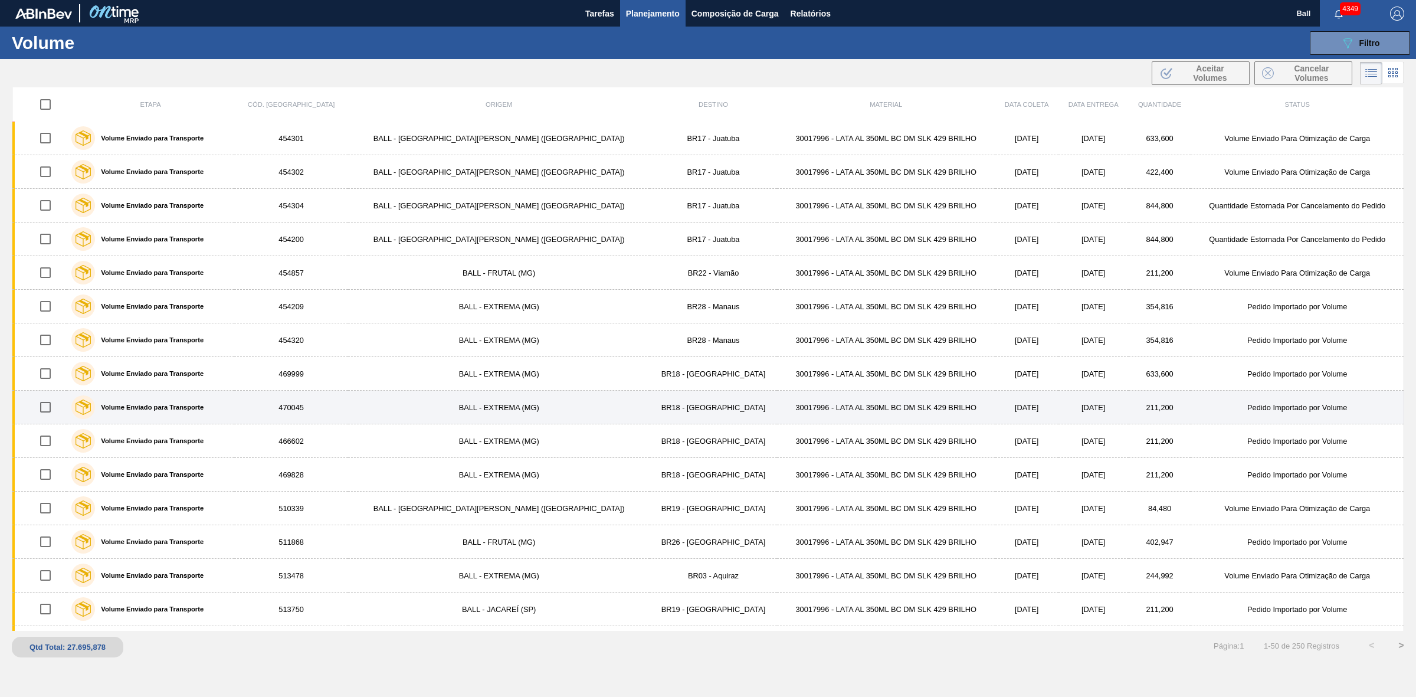
scroll to position [0, 0]
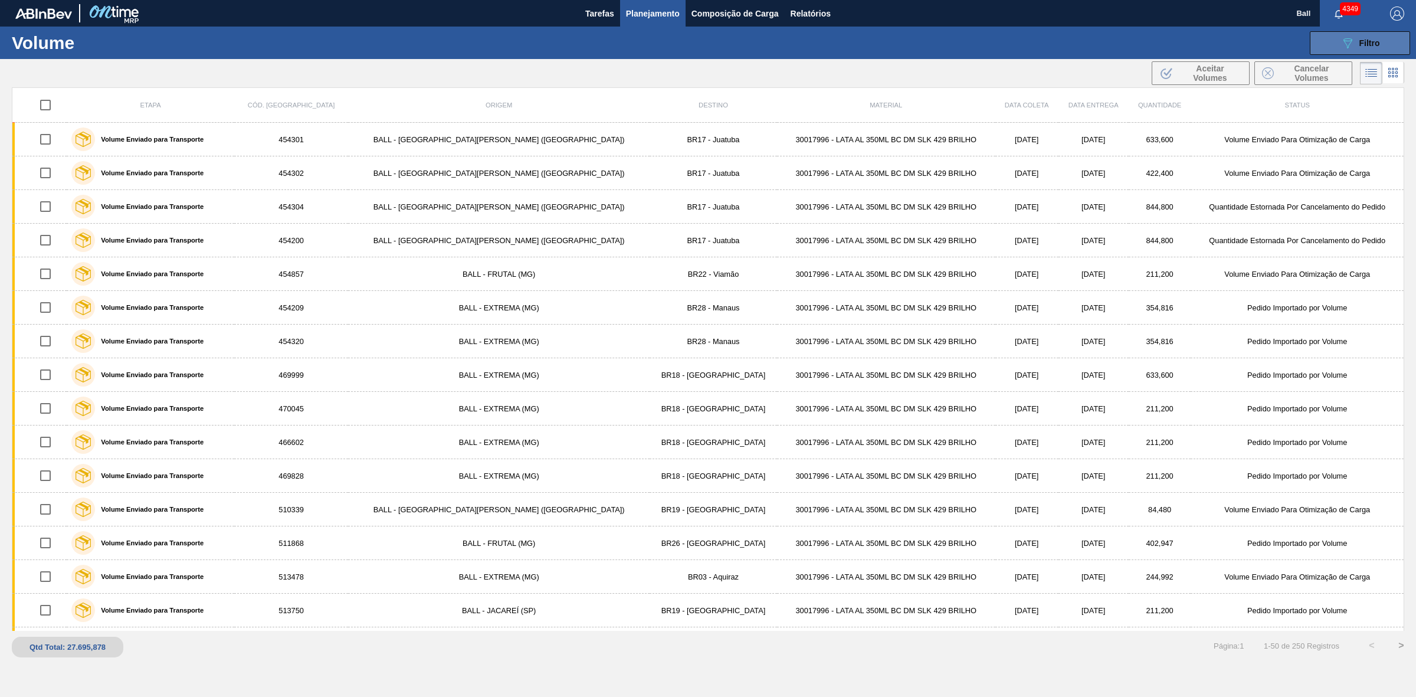
click at [1366, 42] on span "Filtro" at bounding box center [1370, 42] width 21 height 9
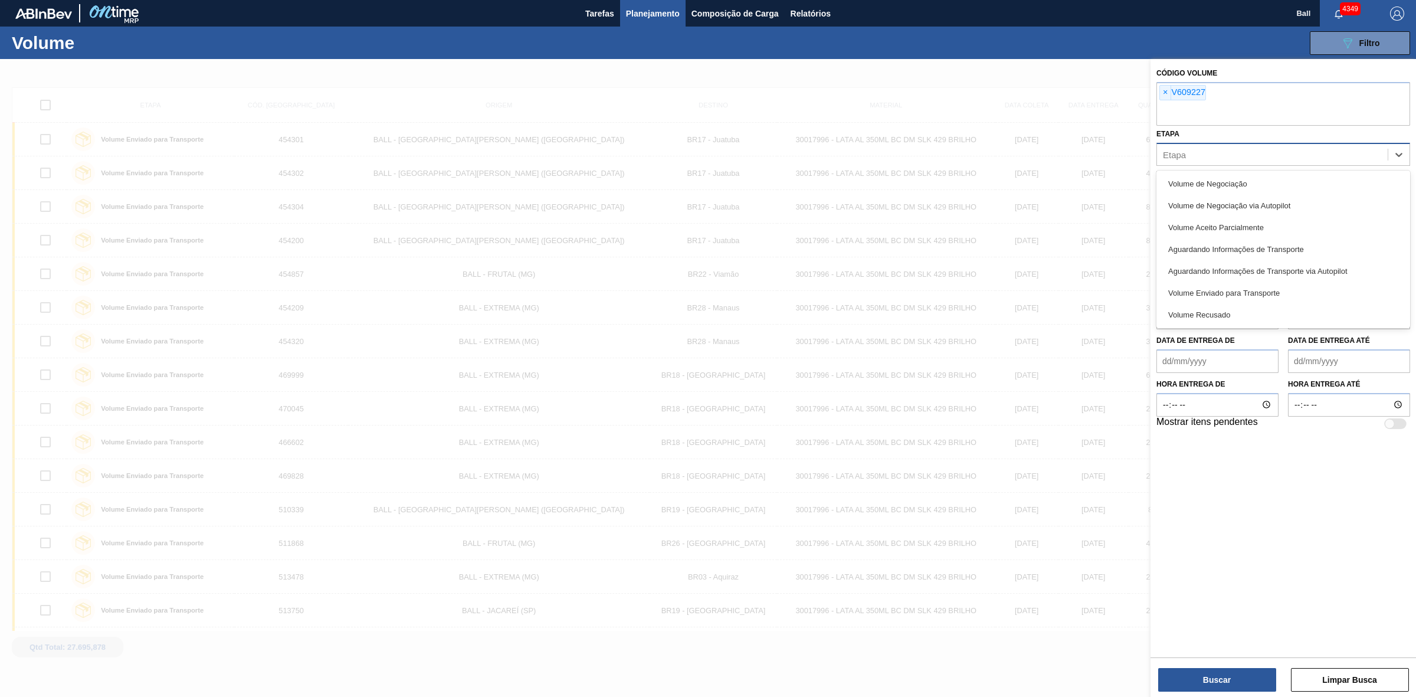
click at [1223, 165] on div "Etapa" at bounding box center [1284, 154] width 254 height 23
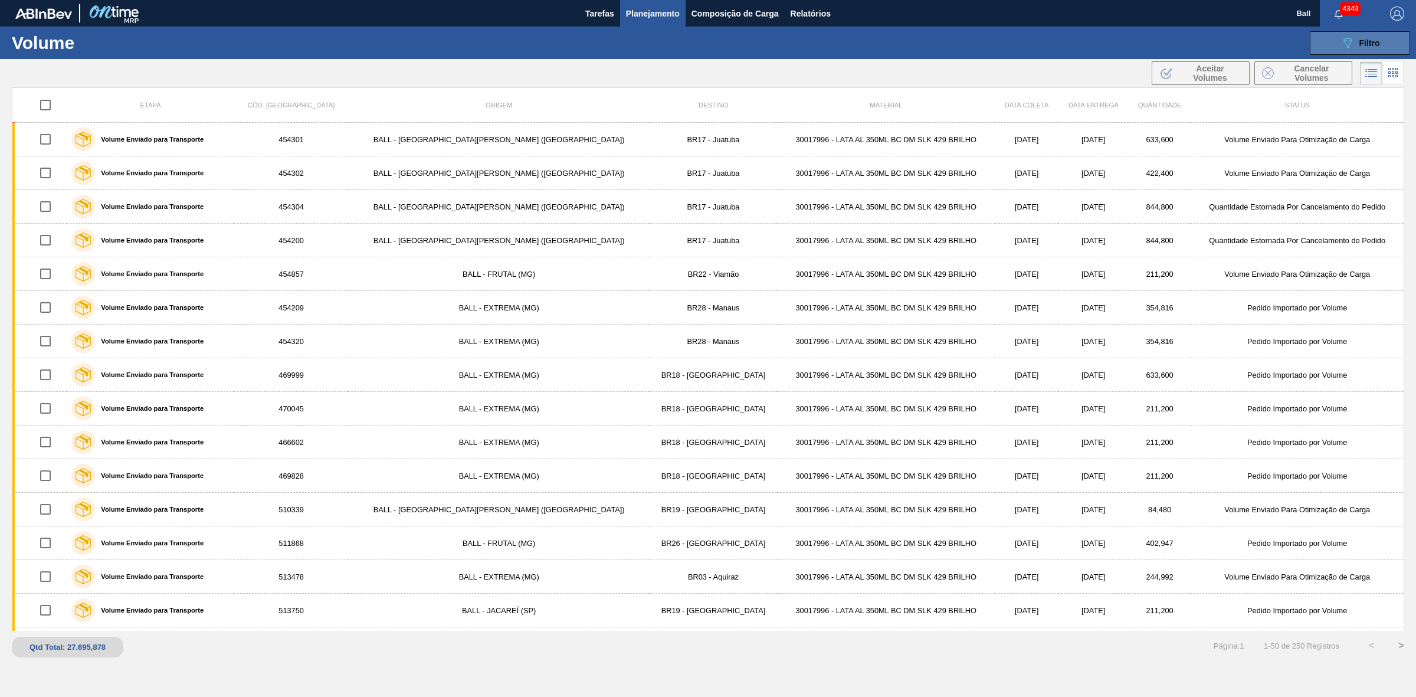
click at [1361, 47] on div "089F7B8B-B2A5-4AFE-B5C0-19BA573D28AC Filtro" at bounding box center [1361, 43] width 40 height 14
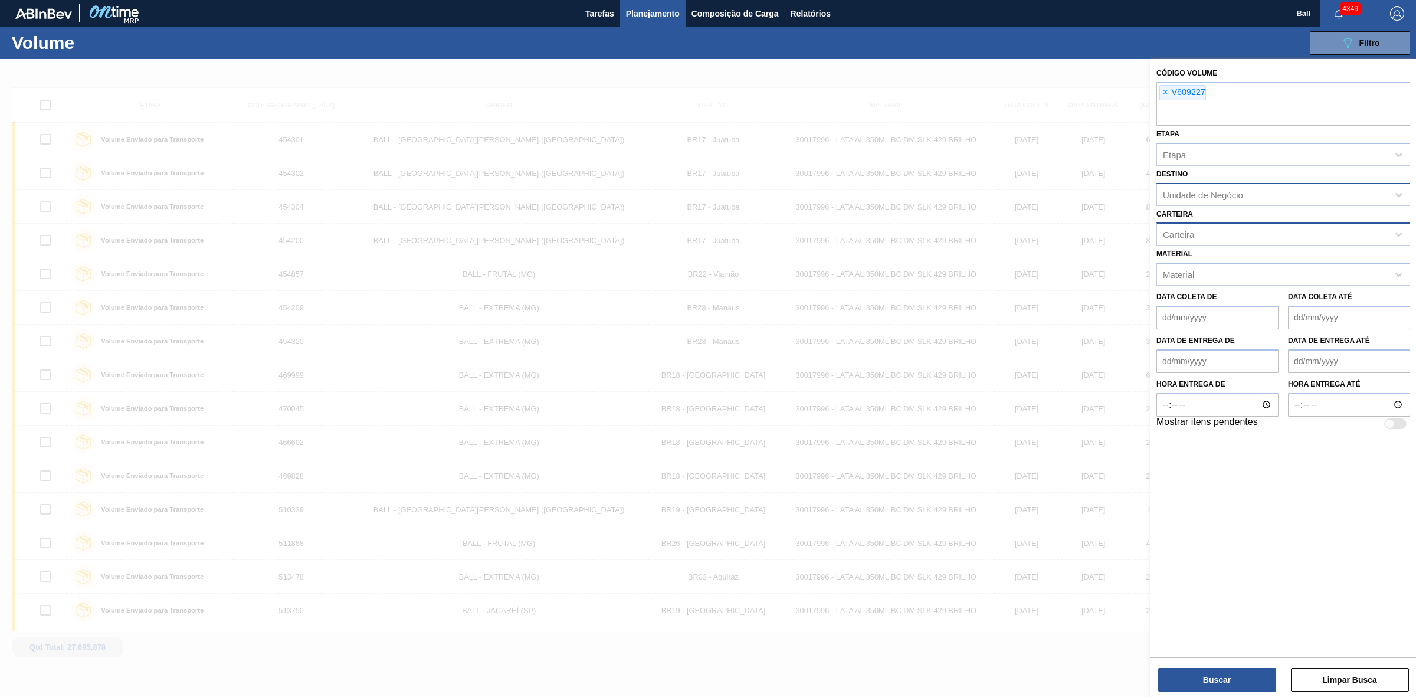
click at [1216, 192] on div "Unidade de Negócio" at bounding box center [1203, 194] width 80 height 10
type input "lage"
drag, startPoint x: 1227, startPoint y: 679, endPoint x: 1223, endPoint y: 696, distance: 18.2
click at [1227, 679] on button "Buscar" at bounding box center [1217, 680] width 118 height 24
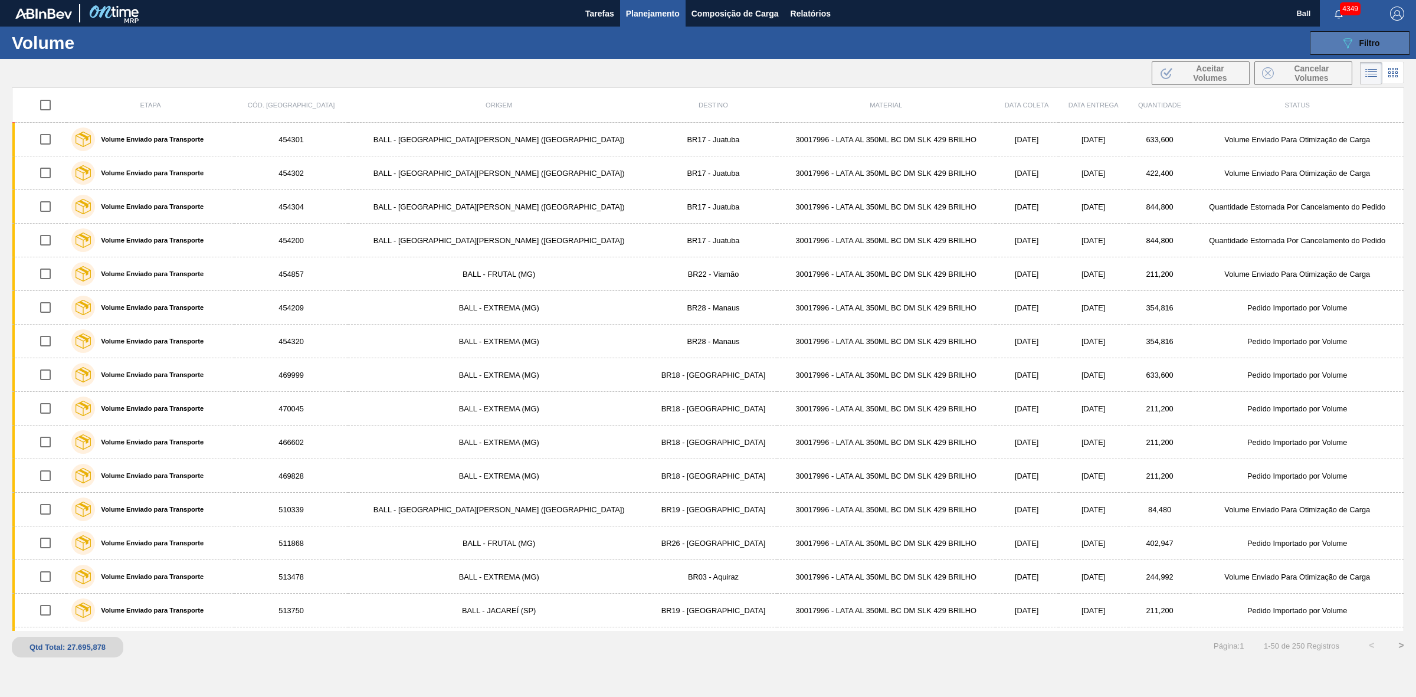
click at [1367, 36] on div "089F7B8B-B2A5-4AFE-B5C0-19BA573D28AC Filtro" at bounding box center [1361, 43] width 40 height 14
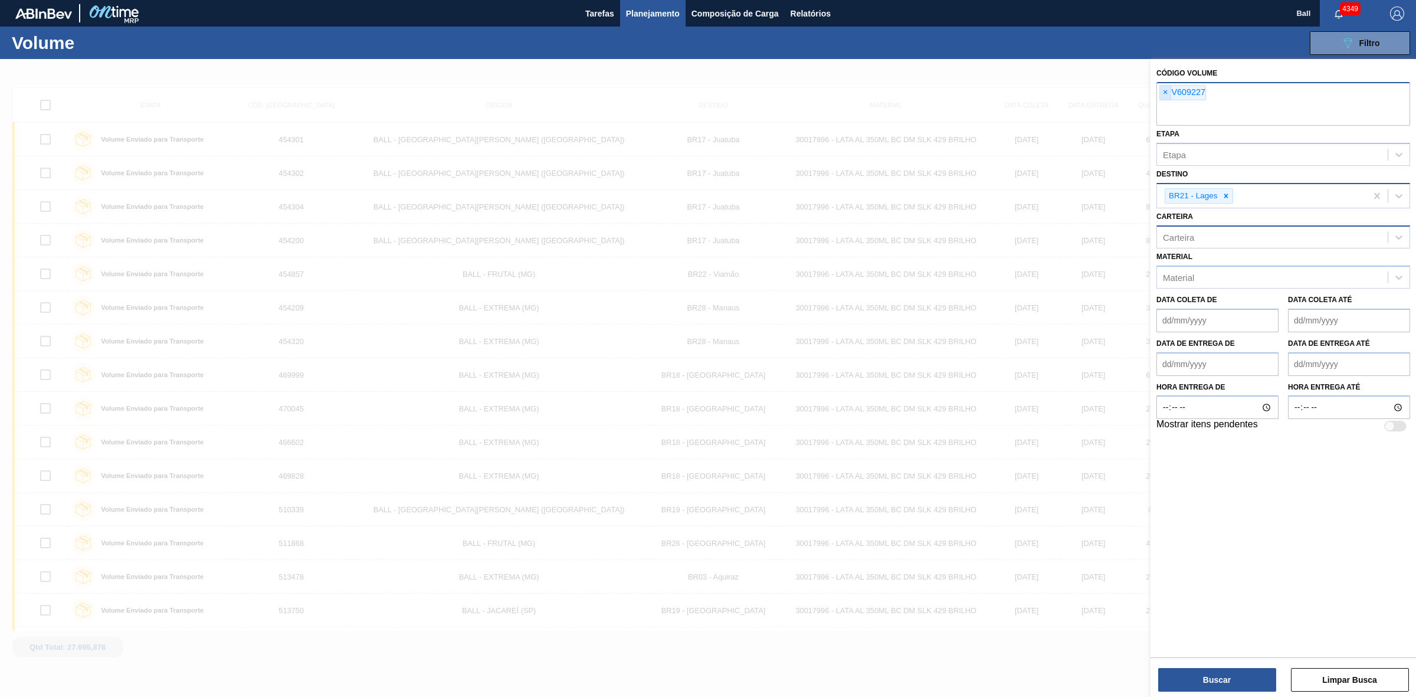
click at [1163, 95] on span "×" at bounding box center [1165, 93] width 11 height 14
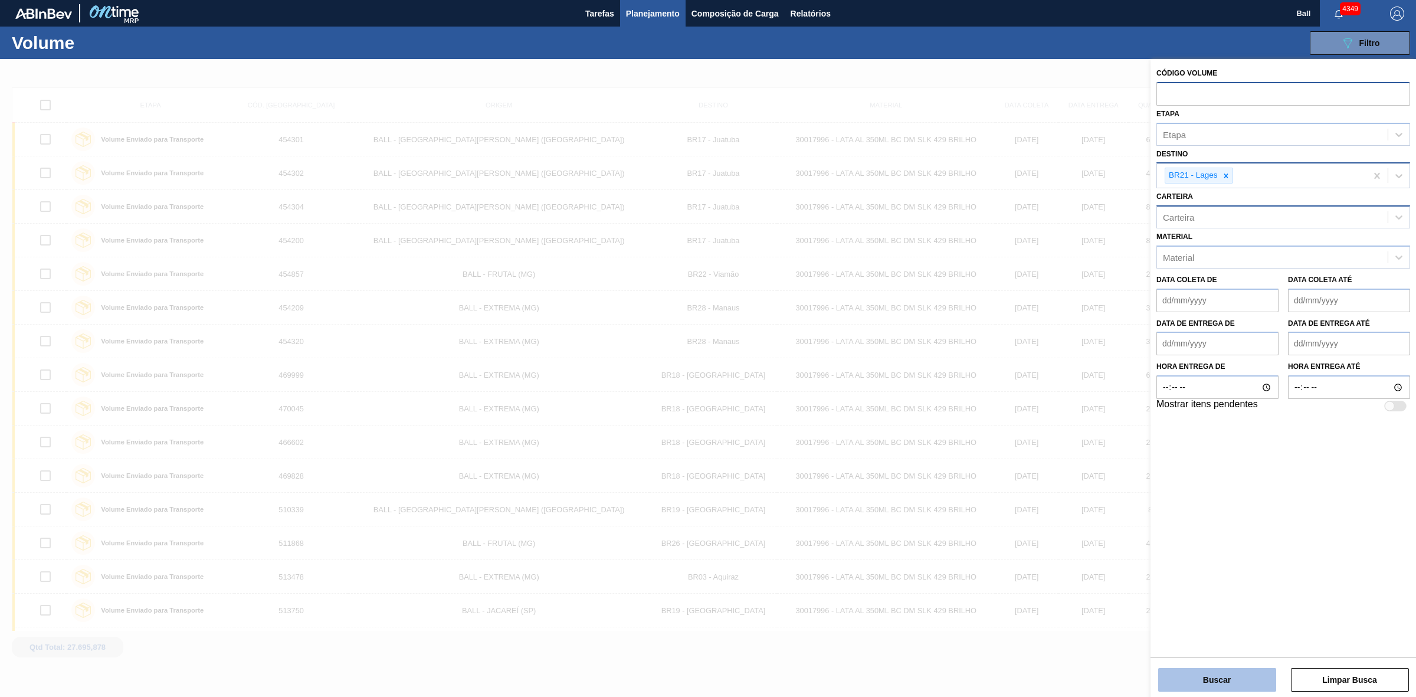
click at [1207, 669] on button "Buscar" at bounding box center [1217, 680] width 118 height 24
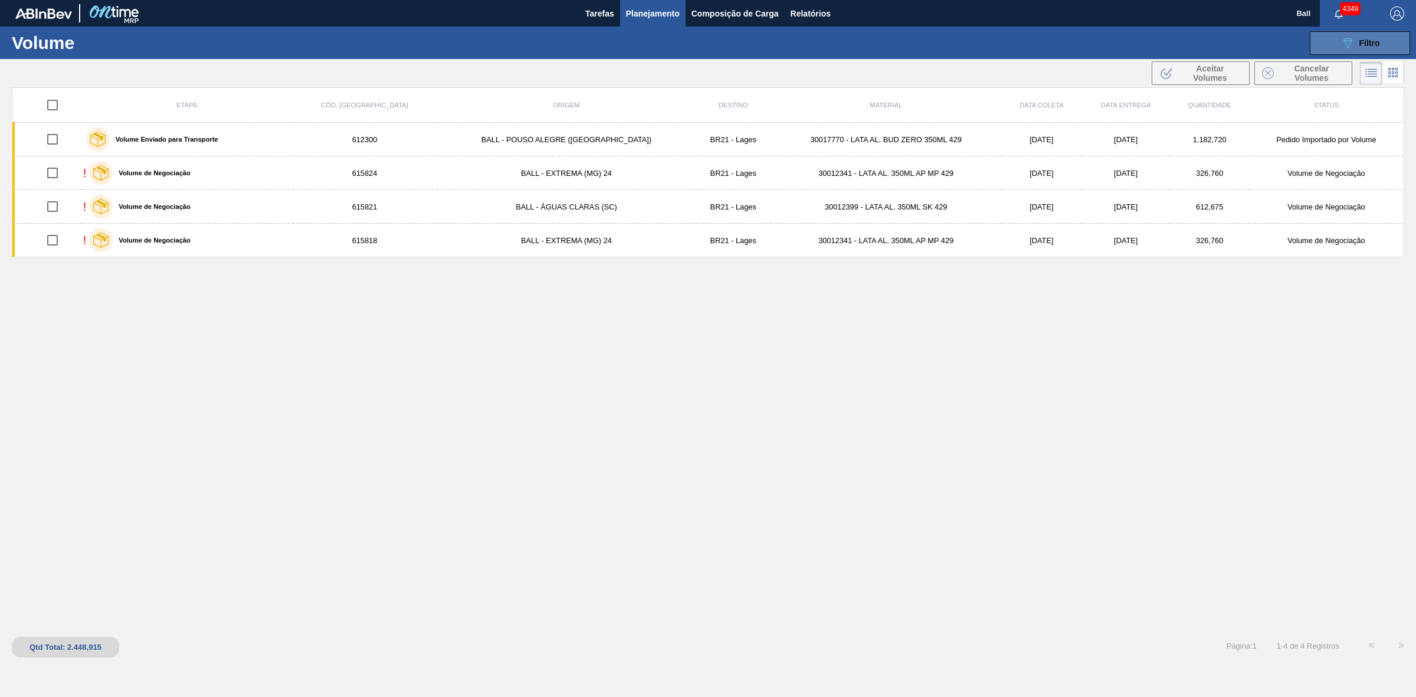
click at [1360, 42] on span "Filtro" at bounding box center [1370, 42] width 21 height 9
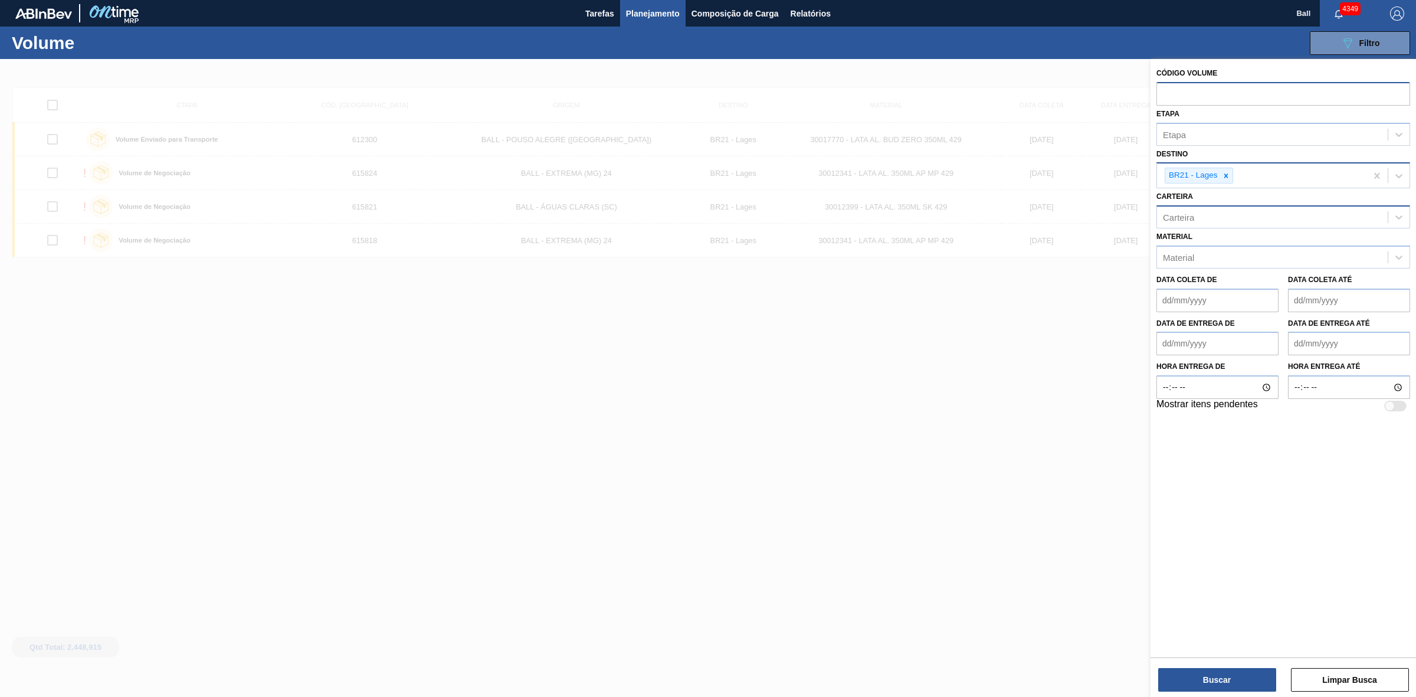
click at [1209, 99] on input "text" at bounding box center [1284, 93] width 254 height 22
paste input "608672"
type input "608672"
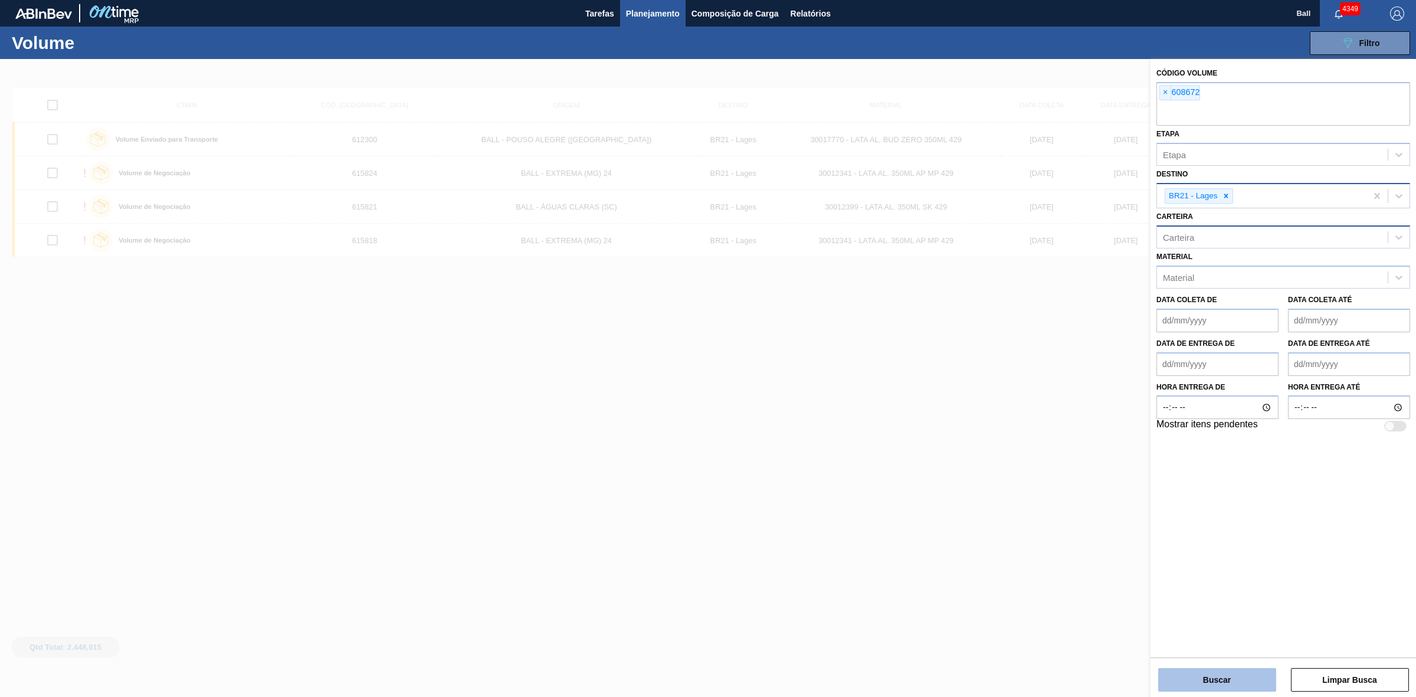
click at [1207, 672] on button "Buscar" at bounding box center [1217, 680] width 118 height 24
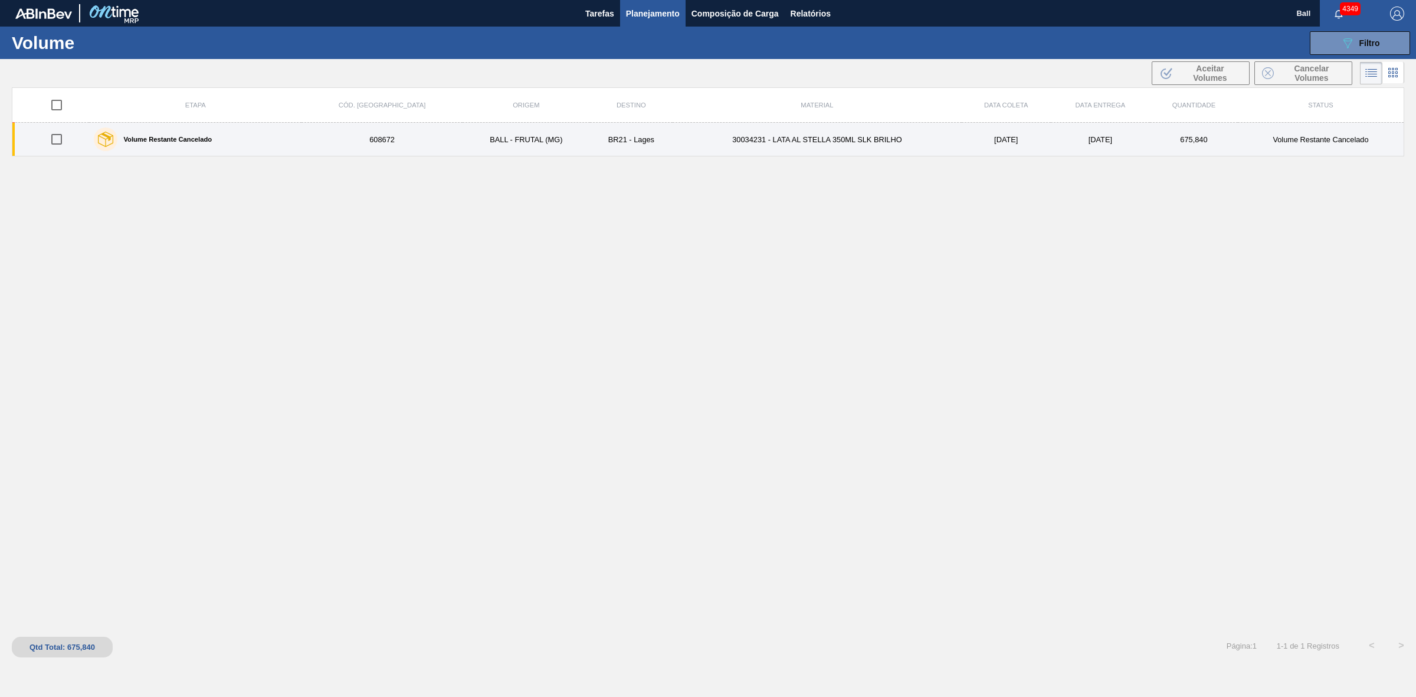
click at [807, 139] on td "30034231 - LATA AL STELLA 350ML SLK BRILHO" at bounding box center [817, 140] width 289 height 34
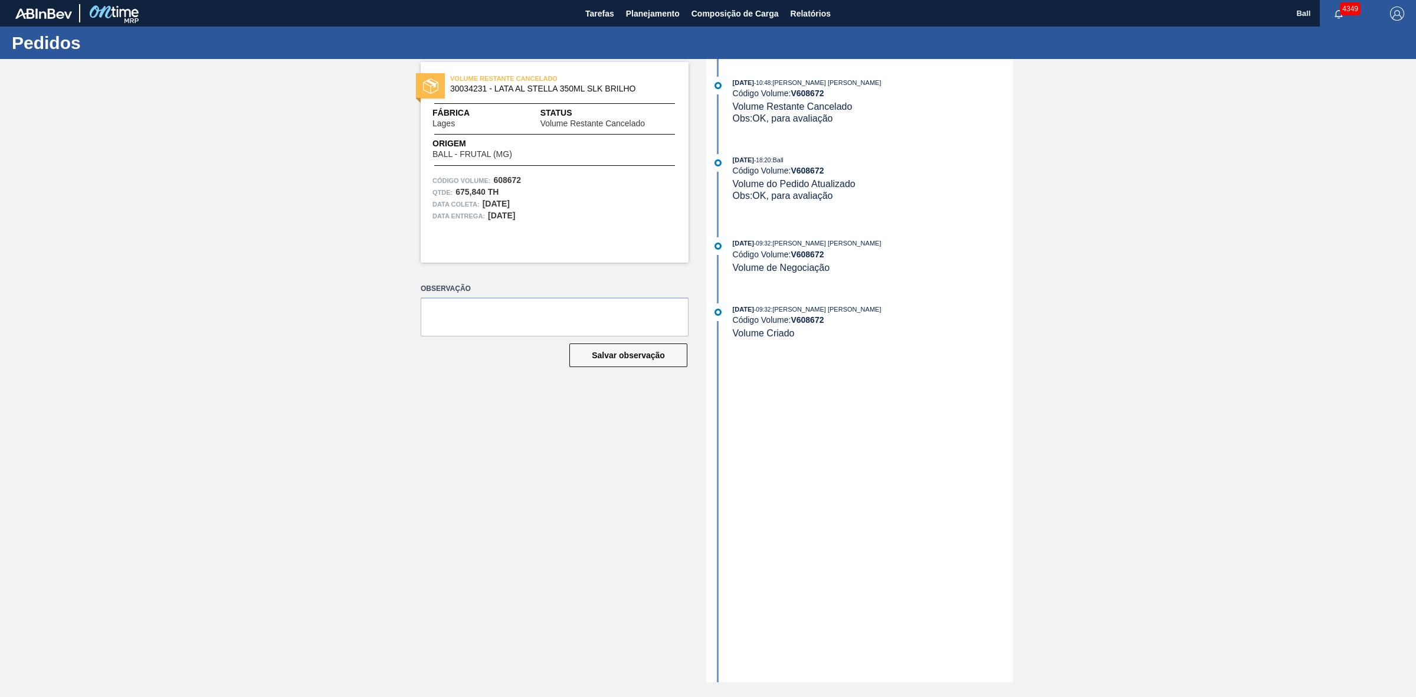
click at [762, 175] on div "Código Volume: V 608672" at bounding box center [873, 170] width 280 height 9
click at [777, 186] on span "Volume do Pedido Atualizado" at bounding box center [794, 184] width 123 height 10
click at [816, 181] on span "Volume do Pedido Atualizado" at bounding box center [794, 184] width 123 height 10
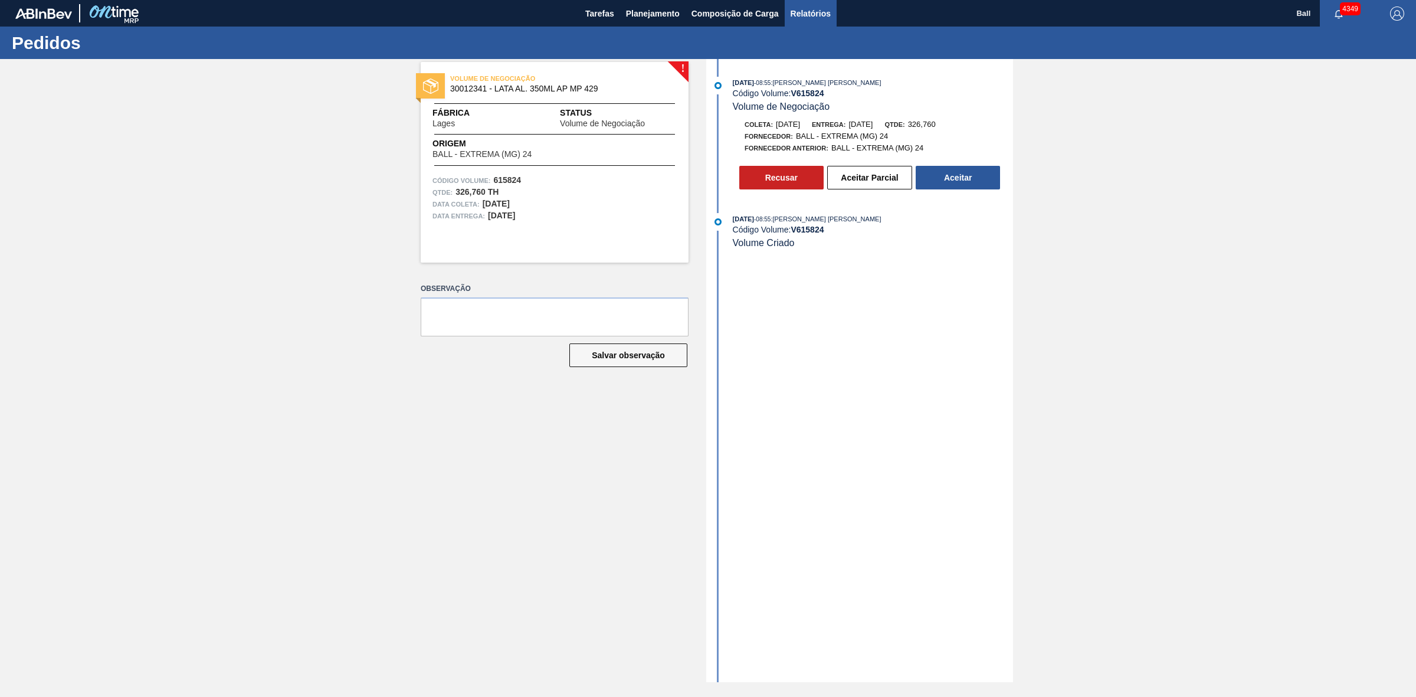
click at [818, 19] on span "Relatórios" at bounding box center [811, 13] width 40 height 14
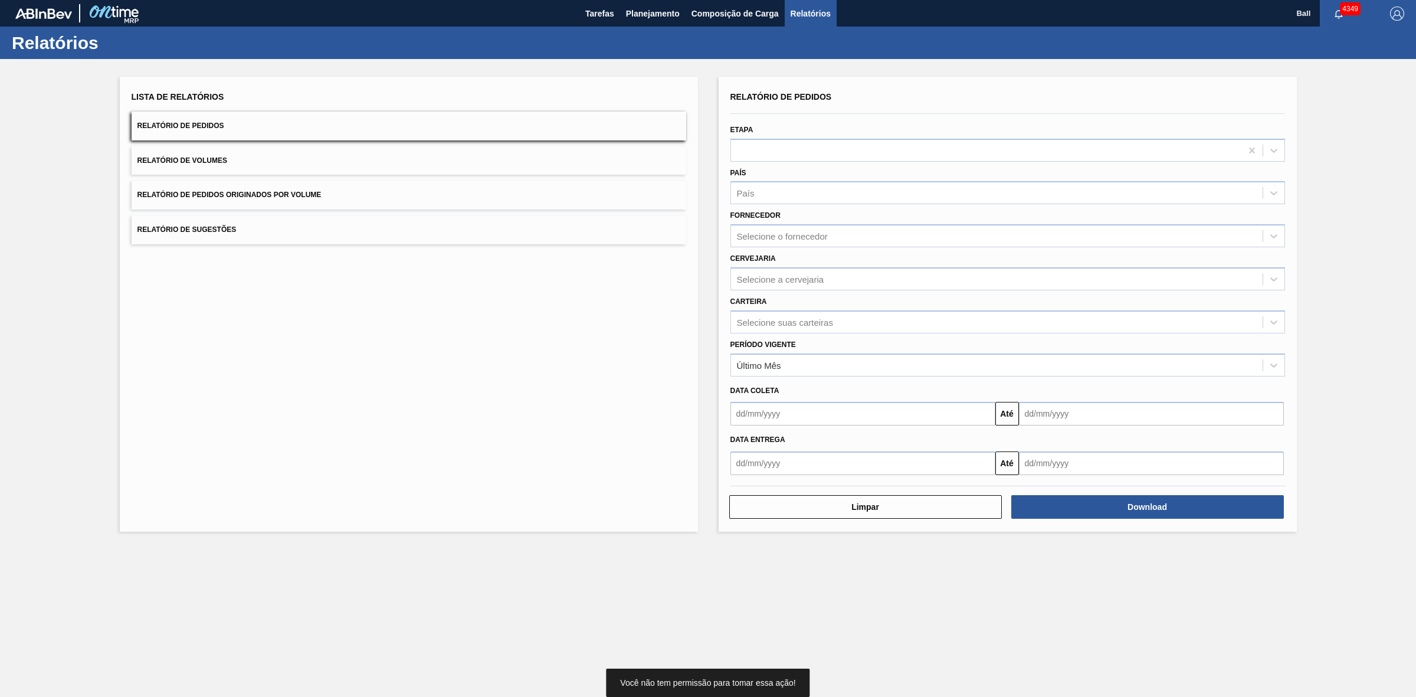
click at [243, 130] on button "Relatório de Pedidos" at bounding box center [409, 126] width 555 height 29
click at [810, 328] on div "Selecione suas carteiras" at bounding box center [997, 321] width 532 height 17
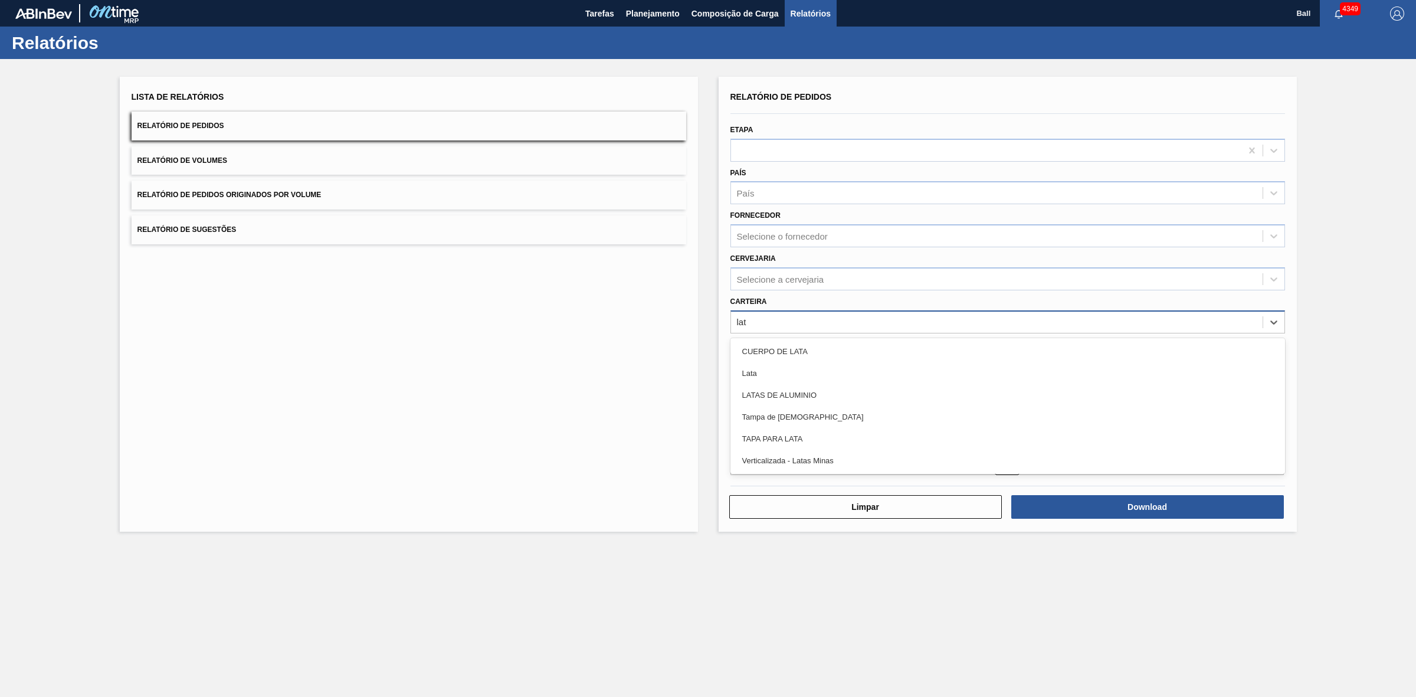
type input "lata"
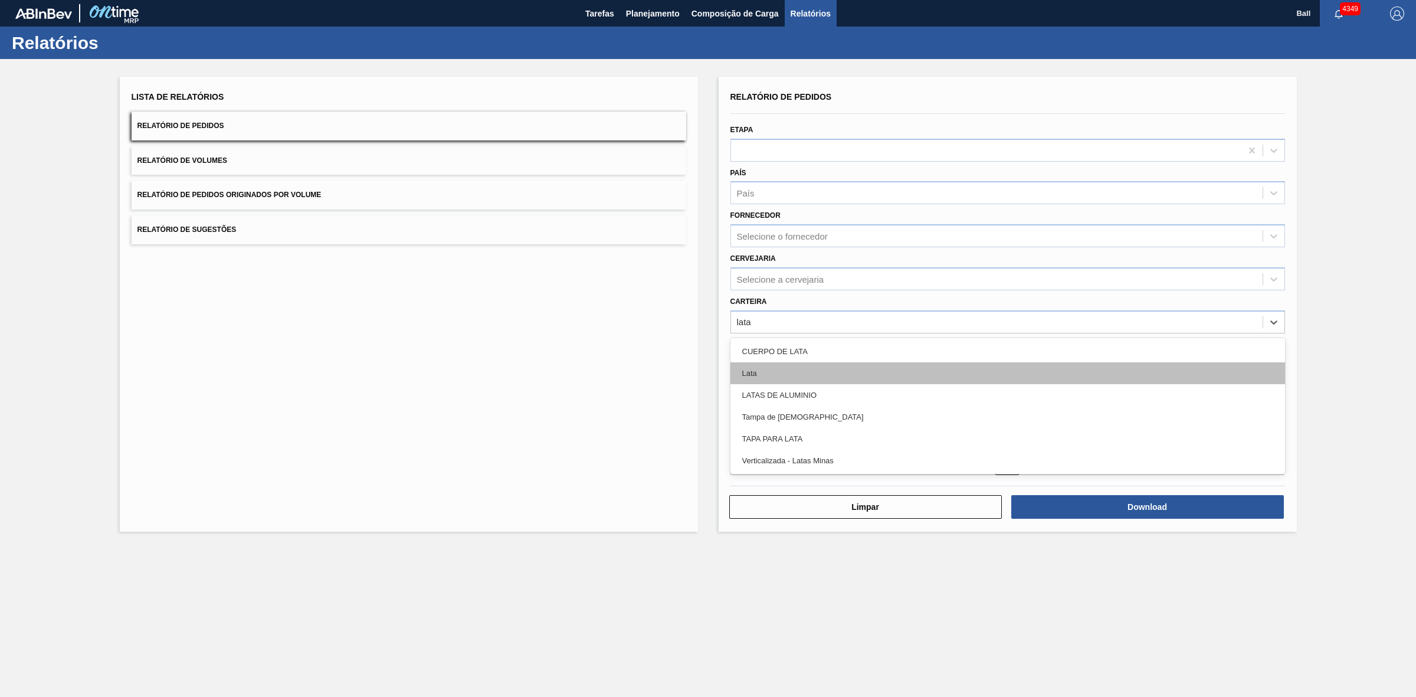
click at [785, 368] on div "Lata" at bounding box center [1008, 373] width 555 height 22
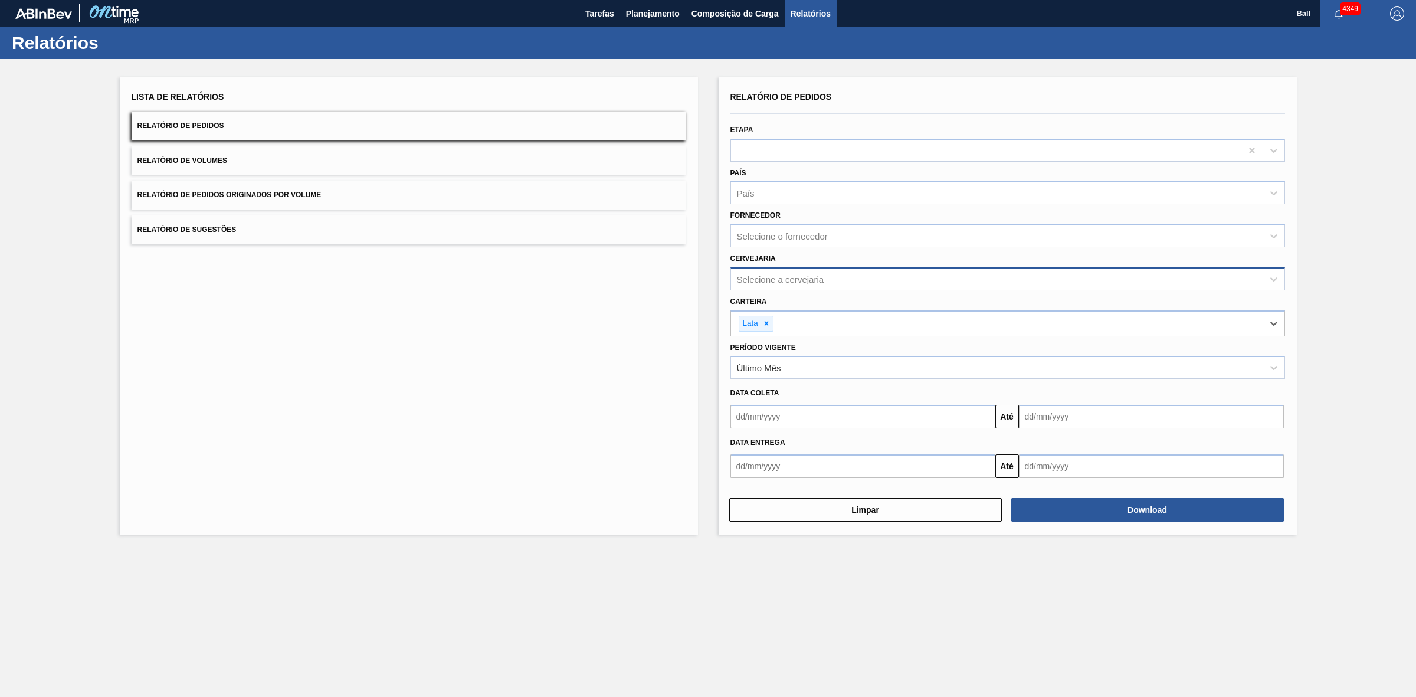
click at [778, 274] on div "Selecione a cervejaria" at bounding box center [780, 279] width 87 height 10
type input "lages"
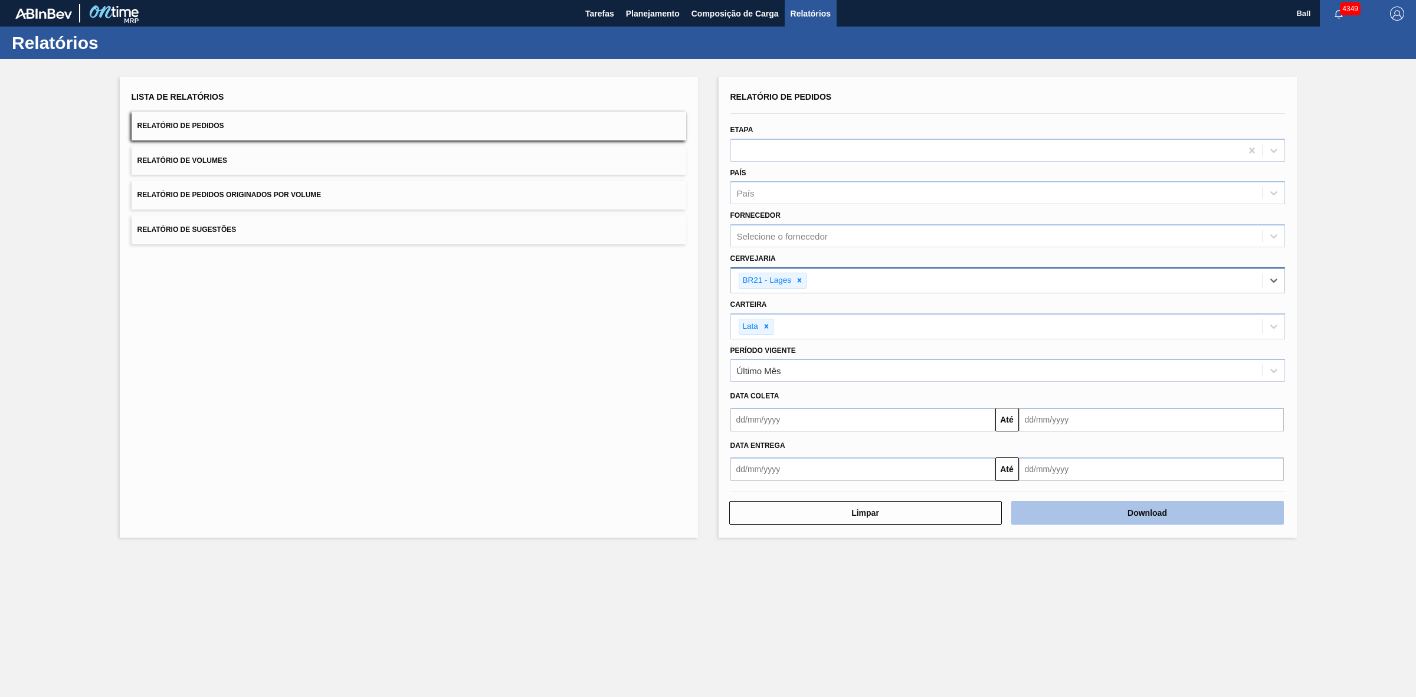
click at [1201, 506] on button "Download" at bounding box center [1147, 513] width 273 height 24
